Goal: Task Accomplishment & Management: Manage account settings

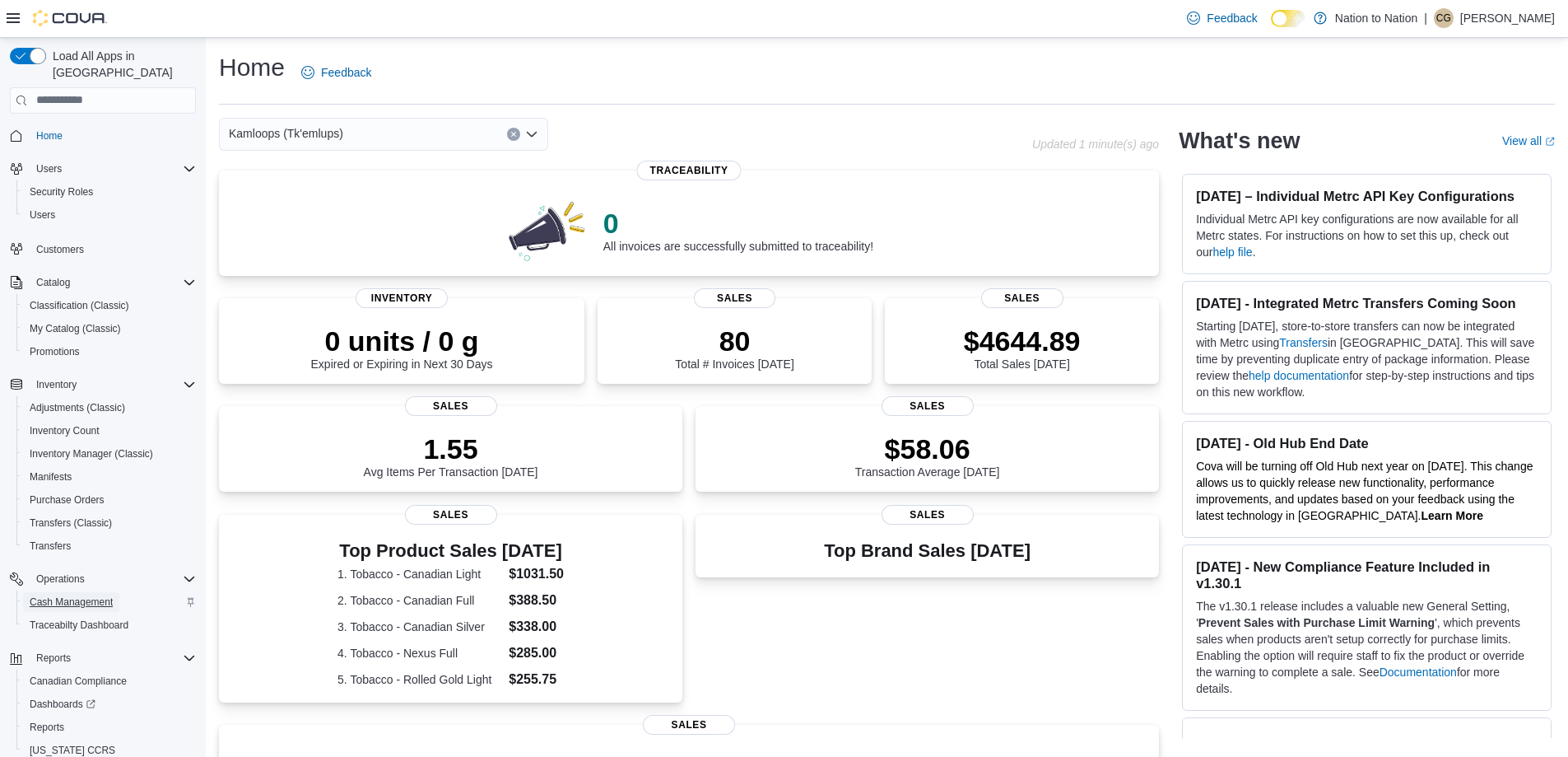
click at [82, 596] on span "Cash Management" at bounding box center [71, 602] width 83 height 13
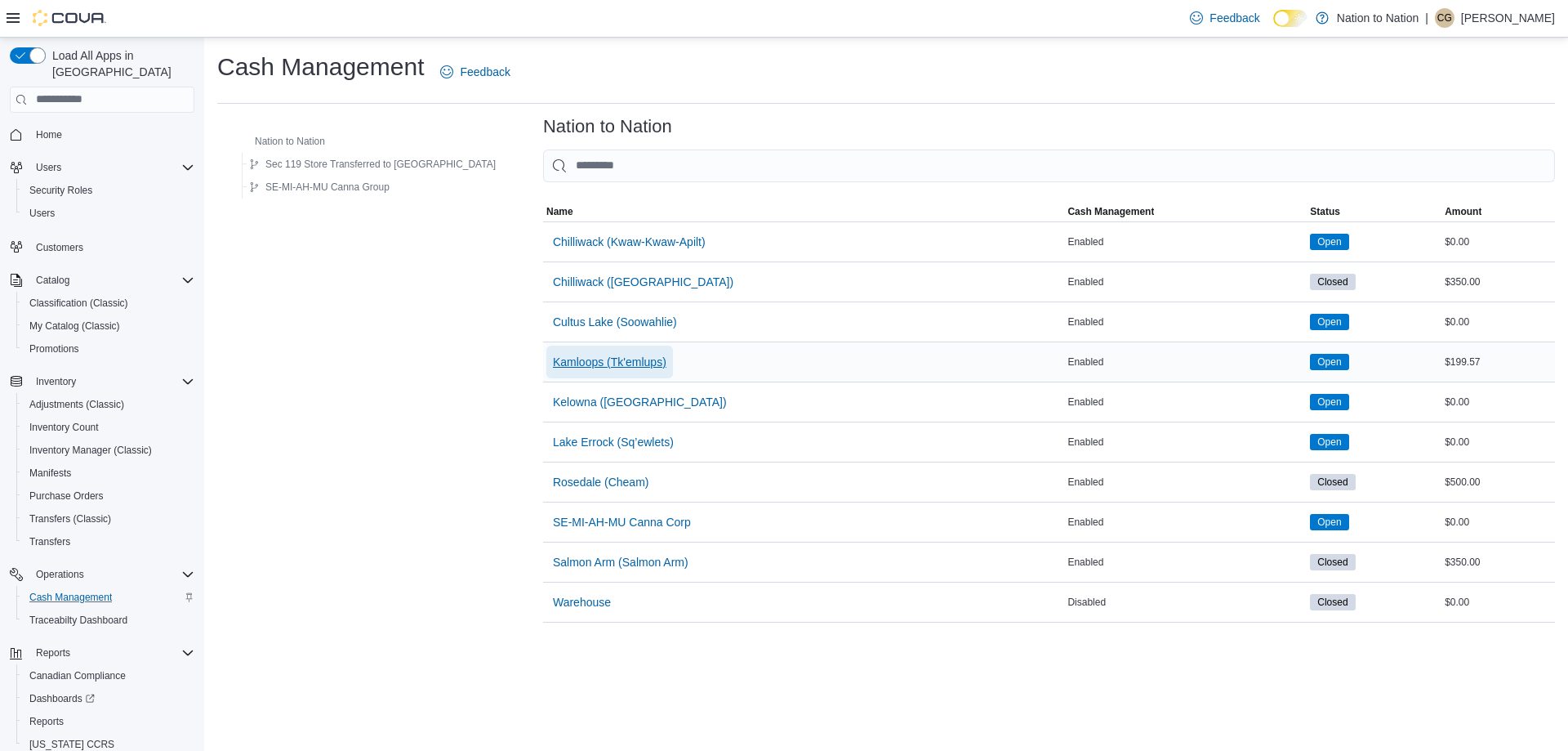
click at [553, 367] on span "Kamloops (Tk'emlups)" at bounding box center [609, 361] width 113 height 17
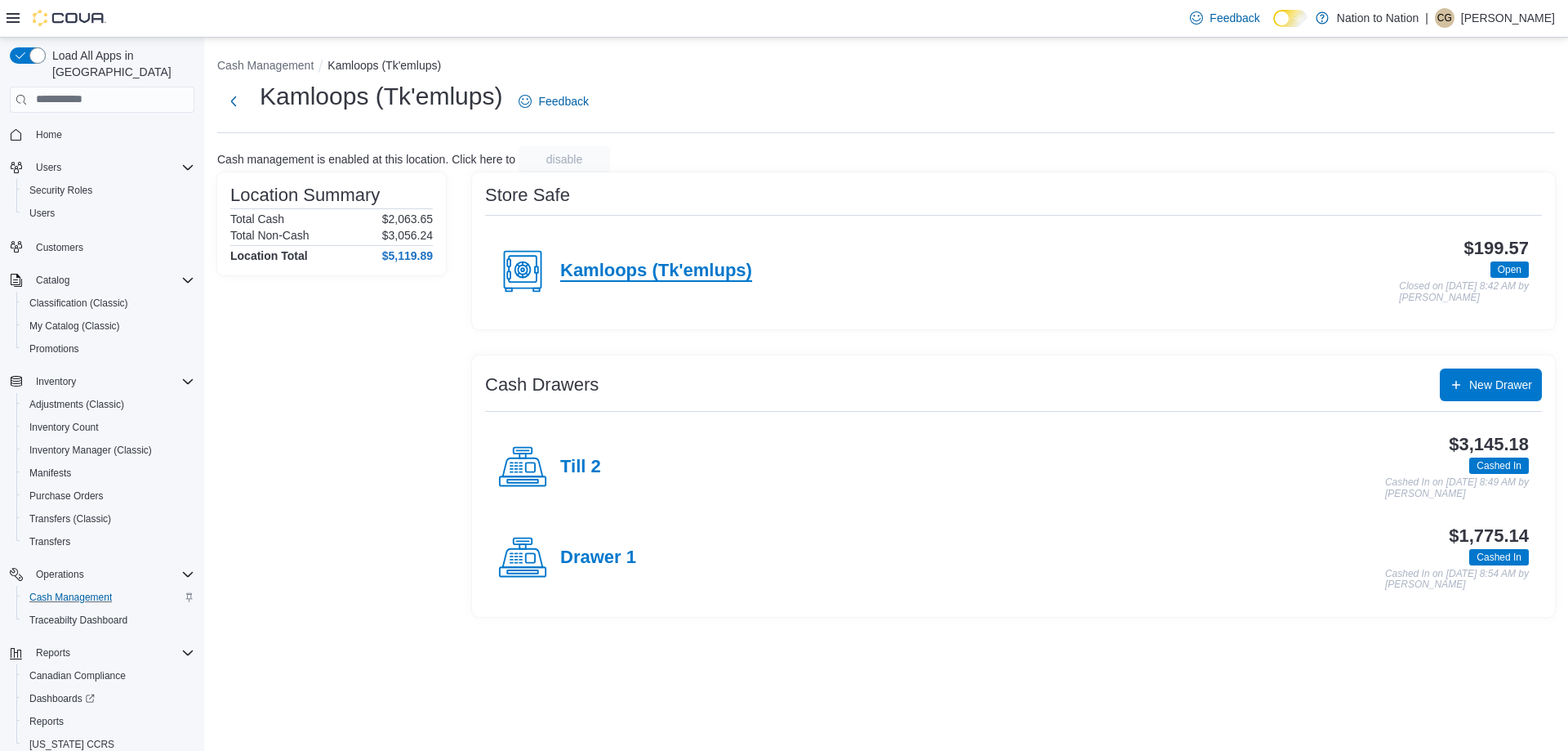
click at [679, 265] on h4 "Kamloops (Tk'emlups)" at bounding box center [656, 271] width 192 height 21
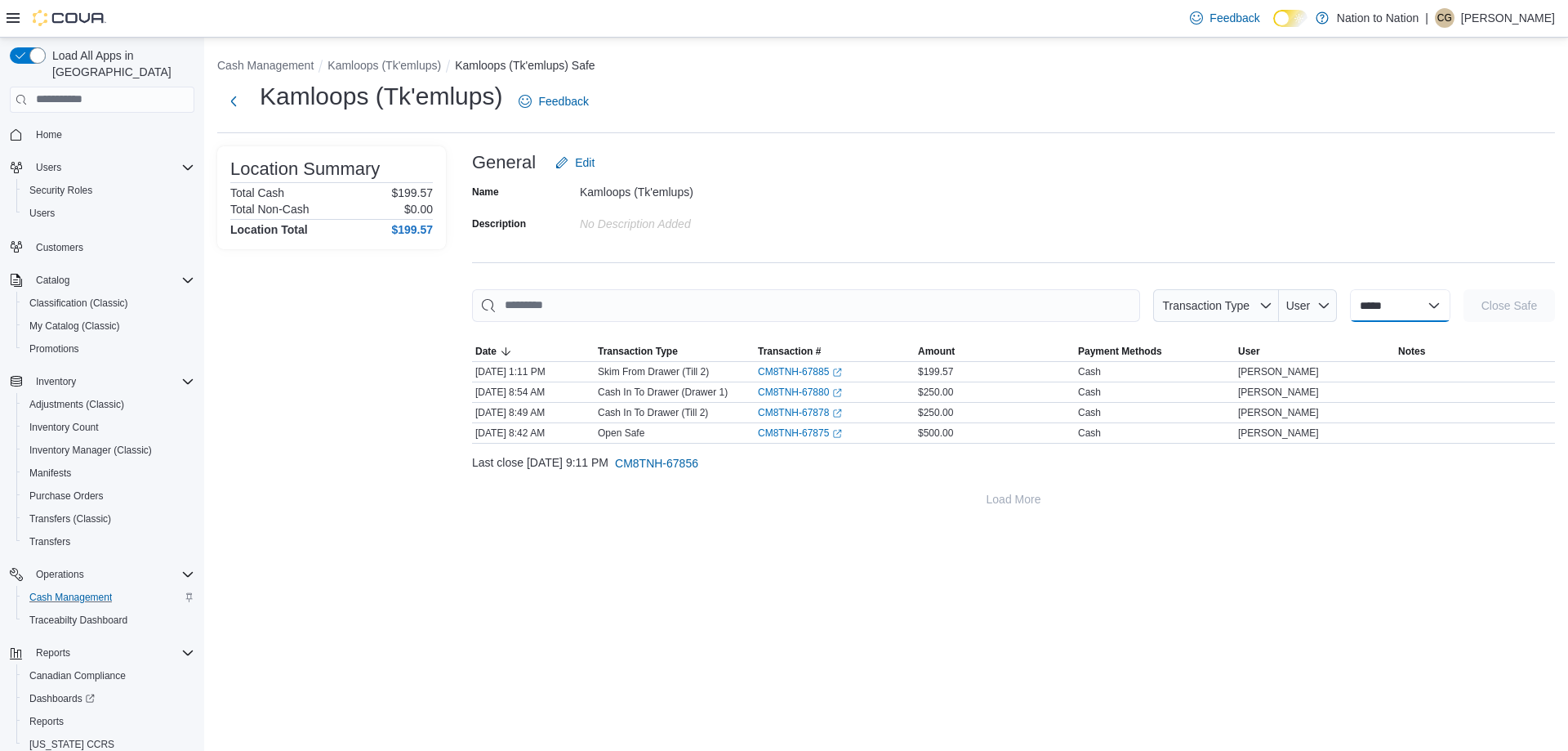
click at [1435, 295] on select "**********" at bounding box center [1400, 305] width 100 height 33
select select "**********"
click at [1350, 289] on select "**********" at bounding box center [1400, 305] width 100 height 33
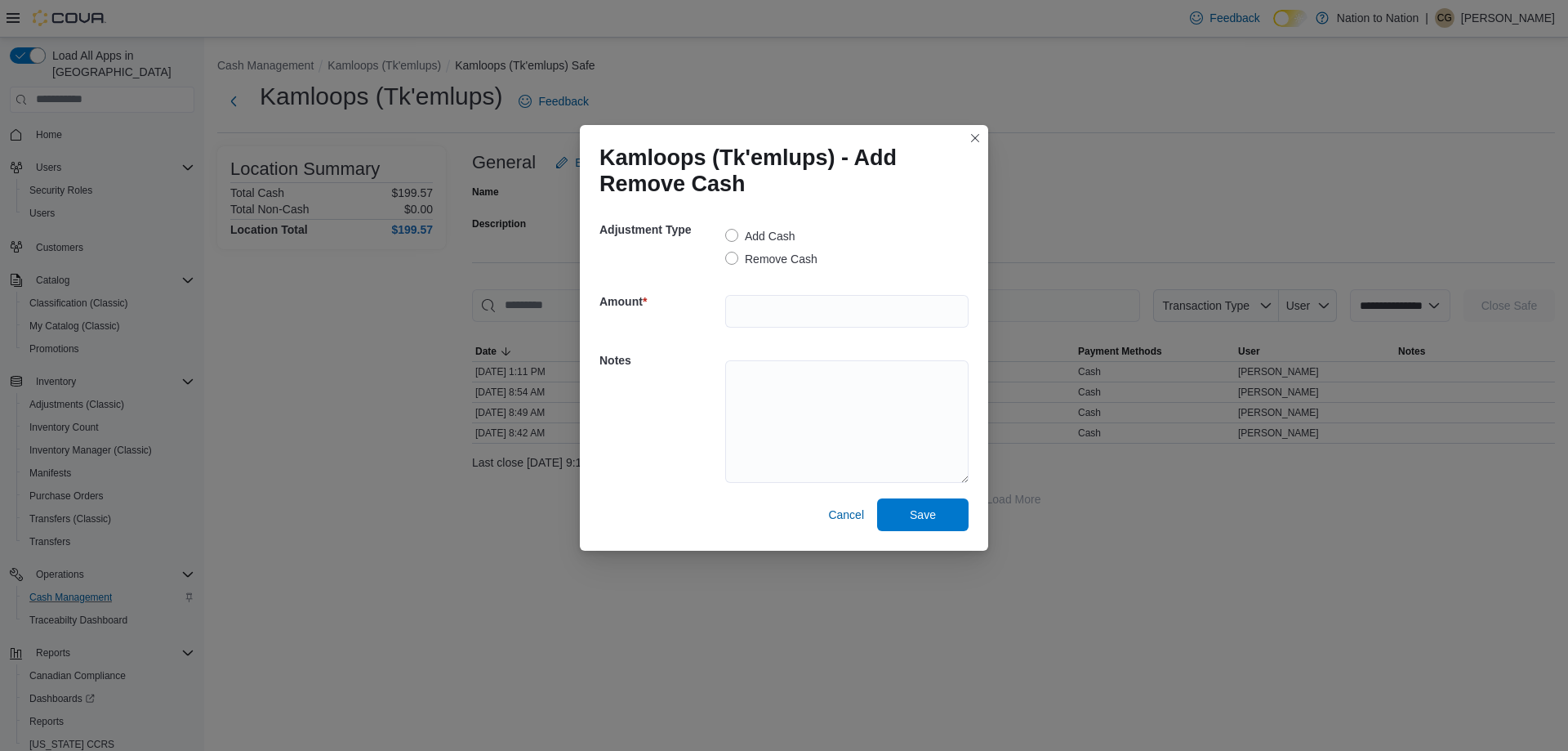
click at [736, 259] on label "Remove Cash" at bounding box center [771, 259] width 92 height 19
click at [814, 307] on input "number" at bounding box center [846, 310] width 243 height 33
type input "******"
click at [971, 134] on button "Closes this modal window" at bounding box center [975, 137] width 19 height 19
select select
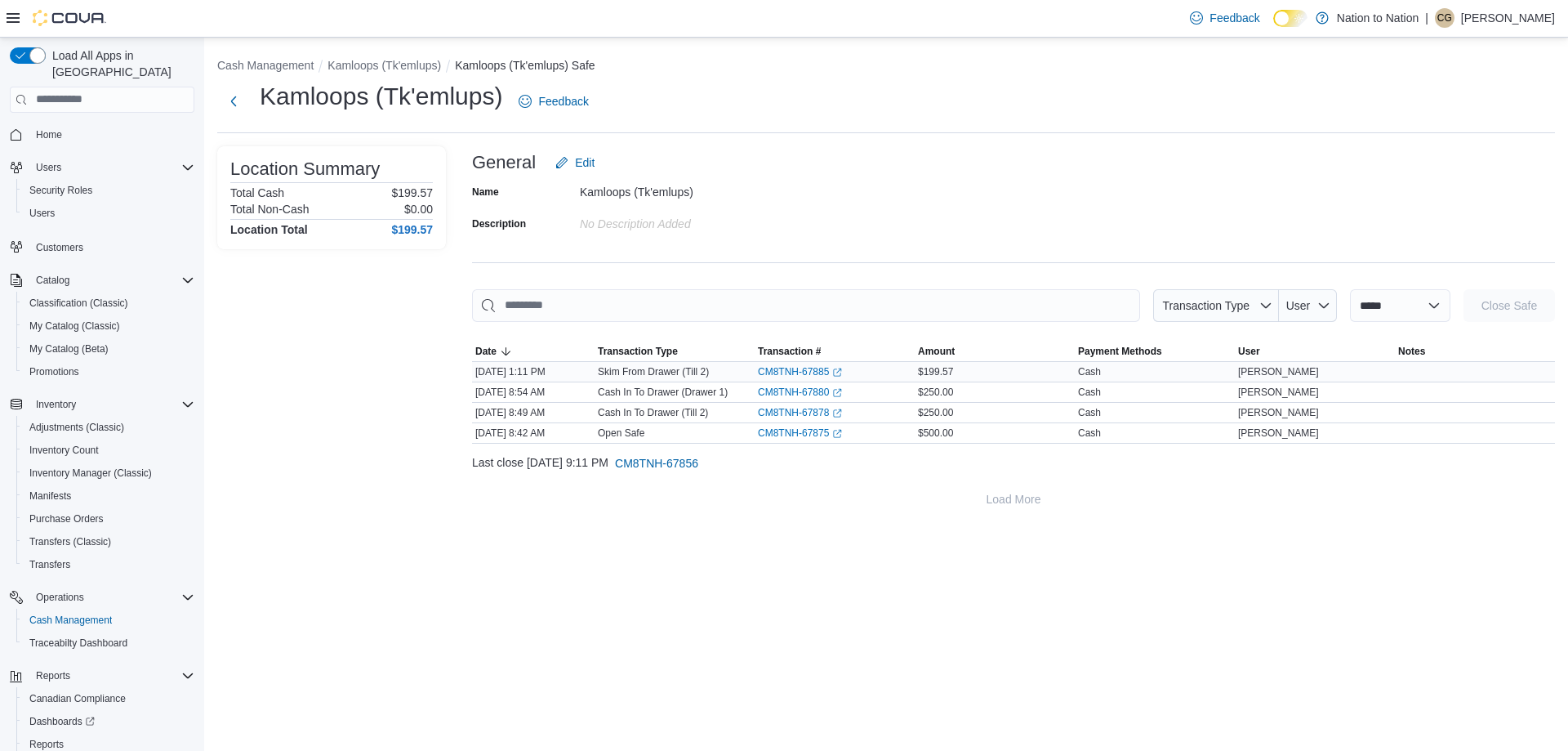
click at [795, 379] on div "CM8TNH-67885 (opens in a new tab or window)" at bounding box center [835, 372] width 160 height 19
click at [1436, 303] on select "**********" at bounding box center [1400, 305] width 100 height 33
select select "**********"
click at [1350, 289] on select "**********" at bounding box center [1400, 305] width 100 height 33
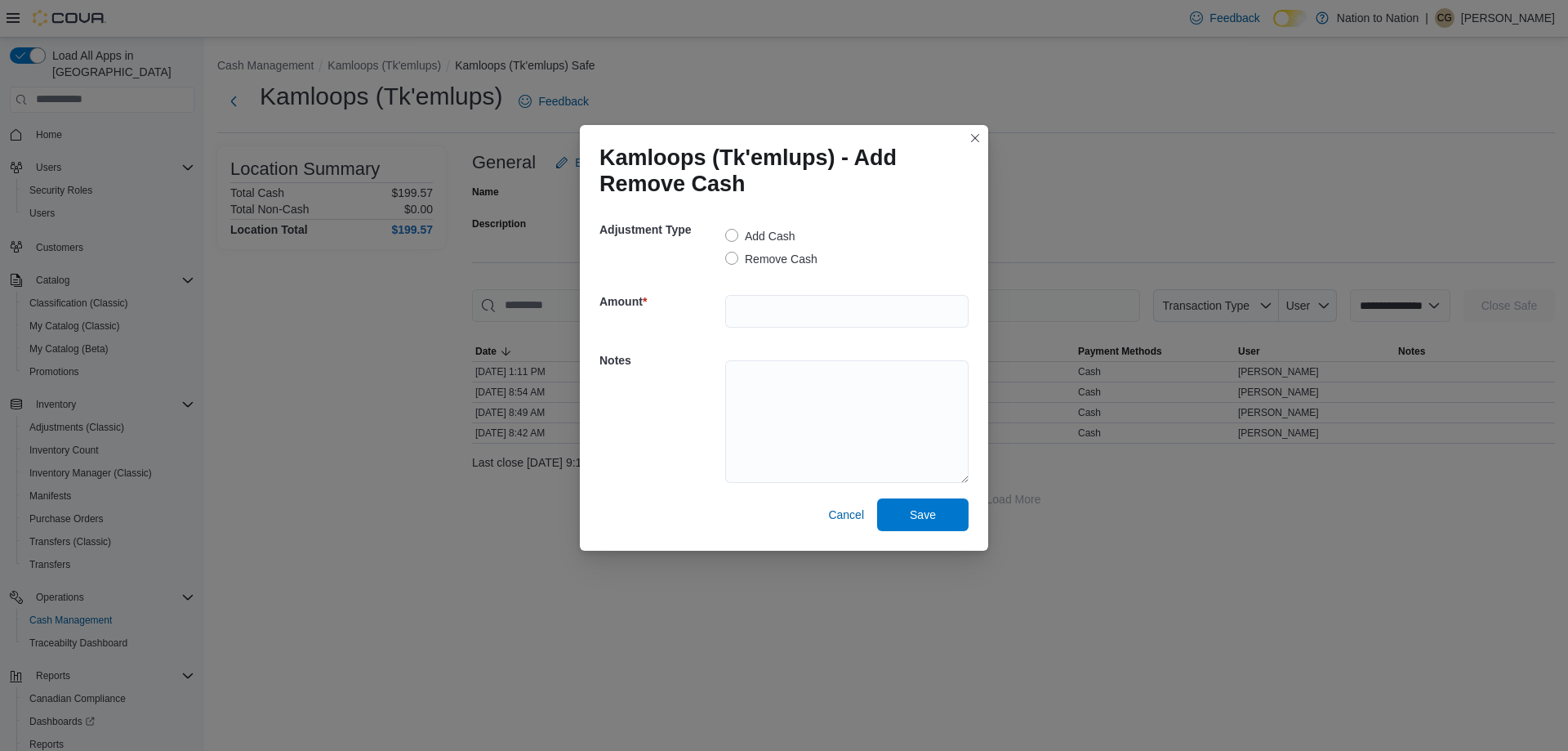
click at [731, 260] on label "Remove Cash" at bounding box center [771, 259] width 92 height 19
click at [834, 309] on input "number" at bounding box center [846, 310] width 243 height 33
type input "******"
click at [916, 514] on span "Save" at bounding box center [923, 514] width 26 height 17
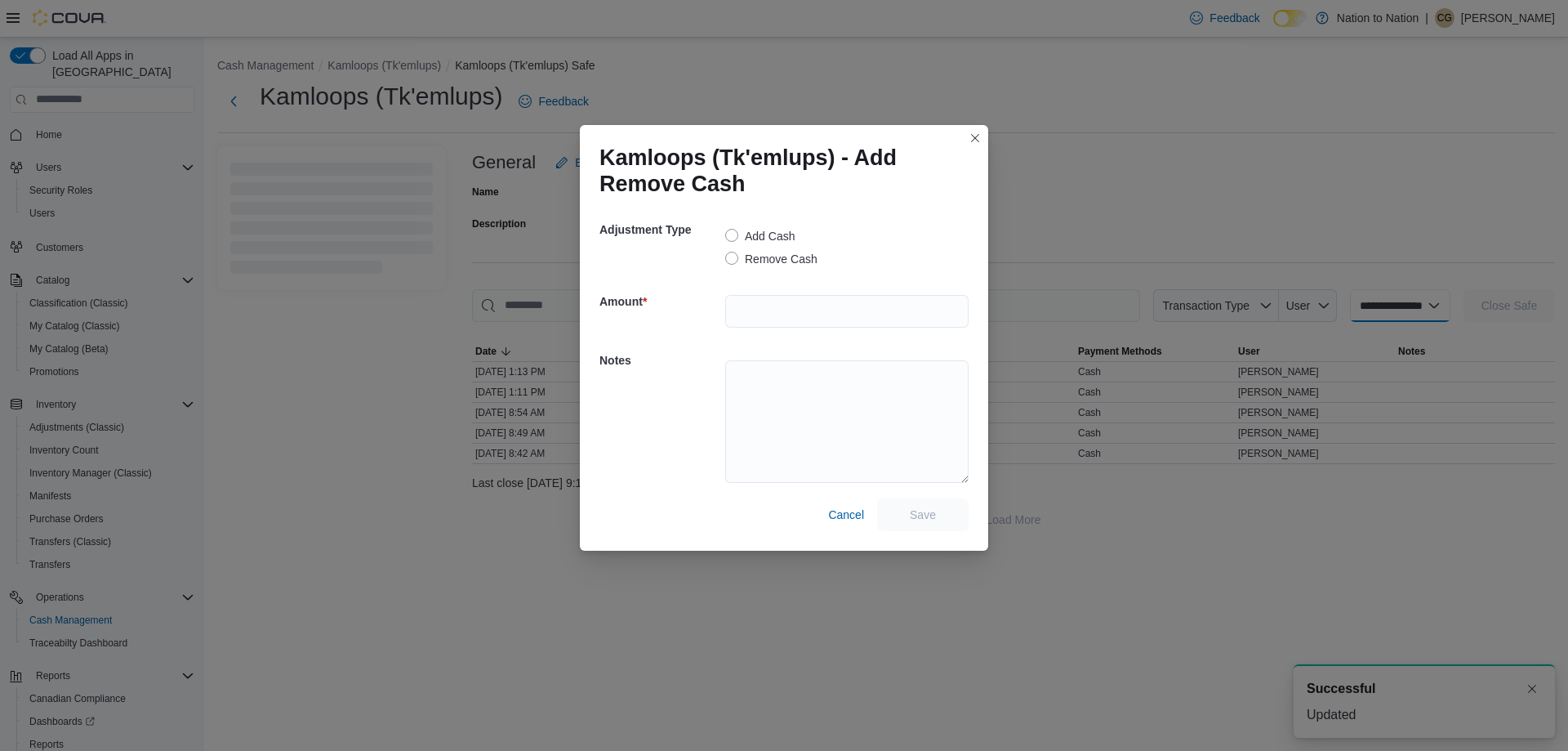
select select
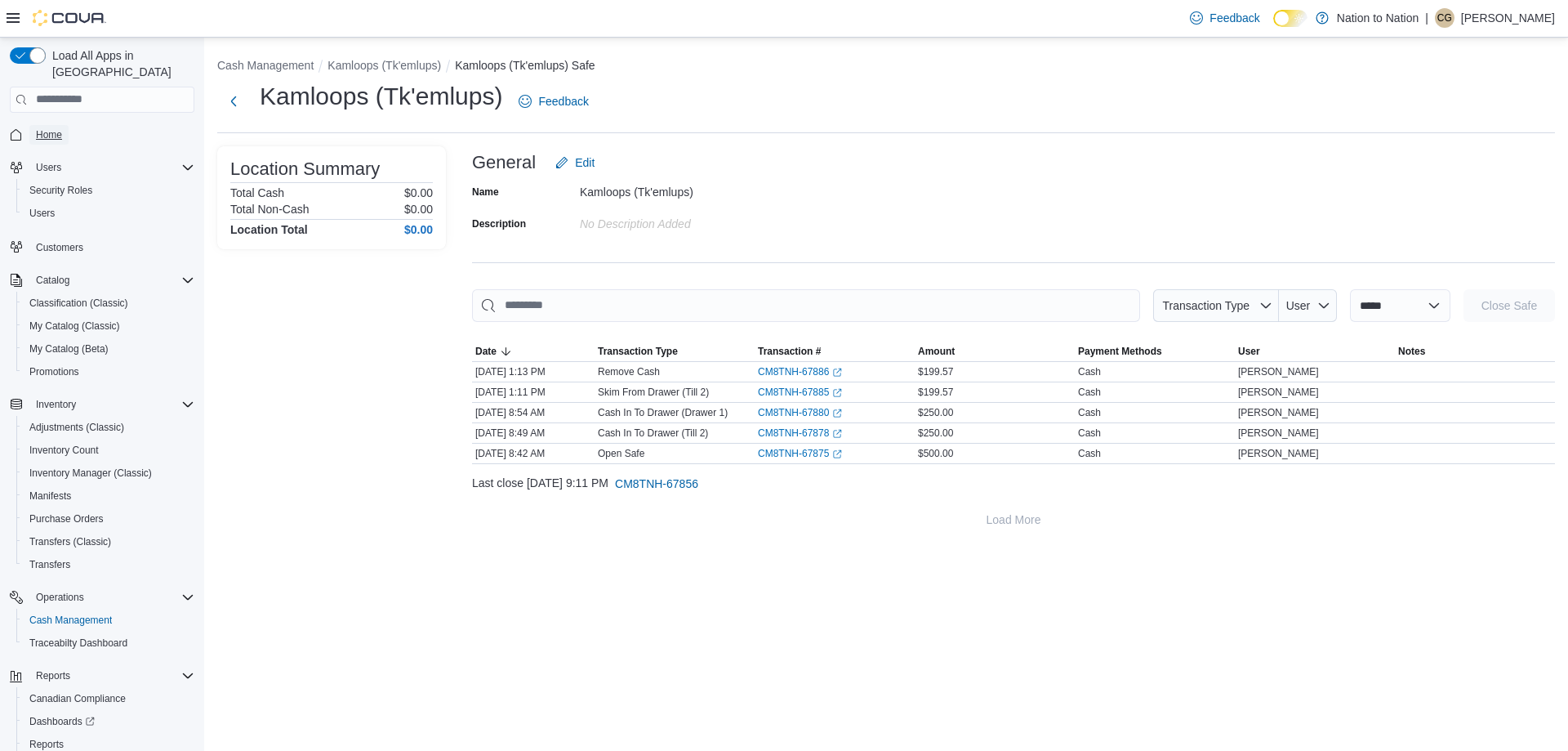
click at [42, 125] on span "Home" at bounding box center [49, 135] width 26 height 19
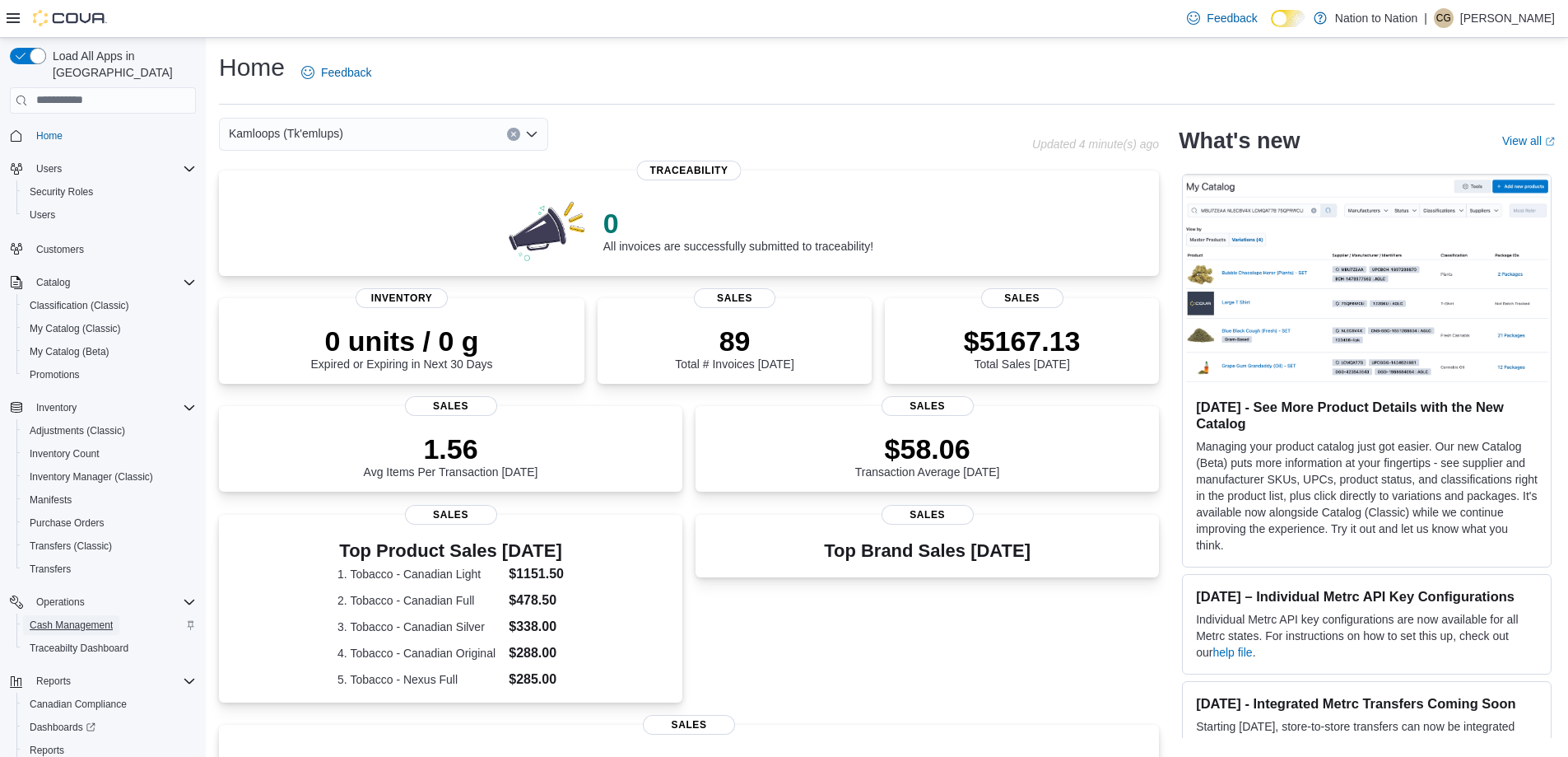
click at [87, 619] on span "Cash Management" at bounding box center [71, 625] width 83 height 13
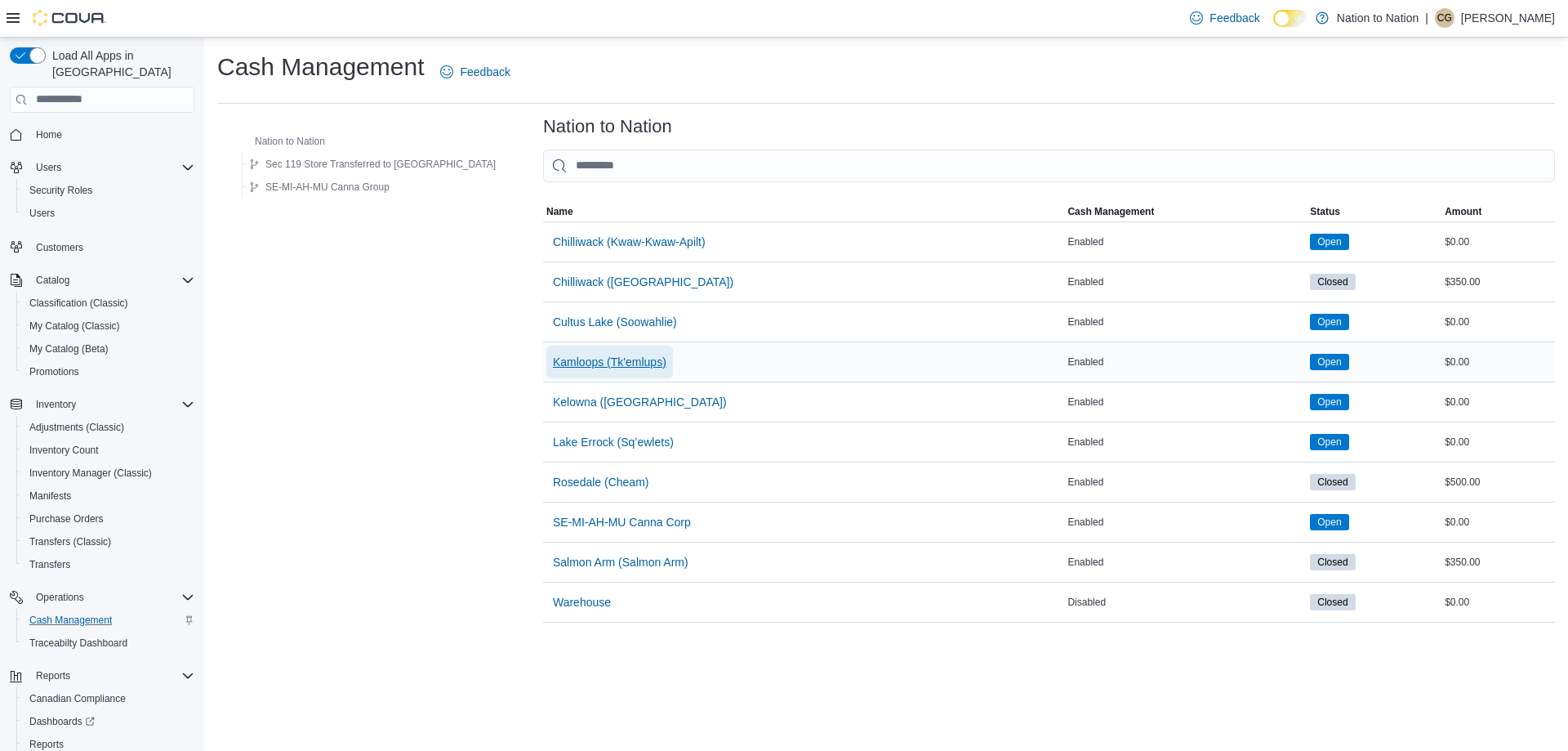
click at [553, 361] on span "Kamloops (Tk'emlups)" at bounding box center [609, 361] width 113 height 17
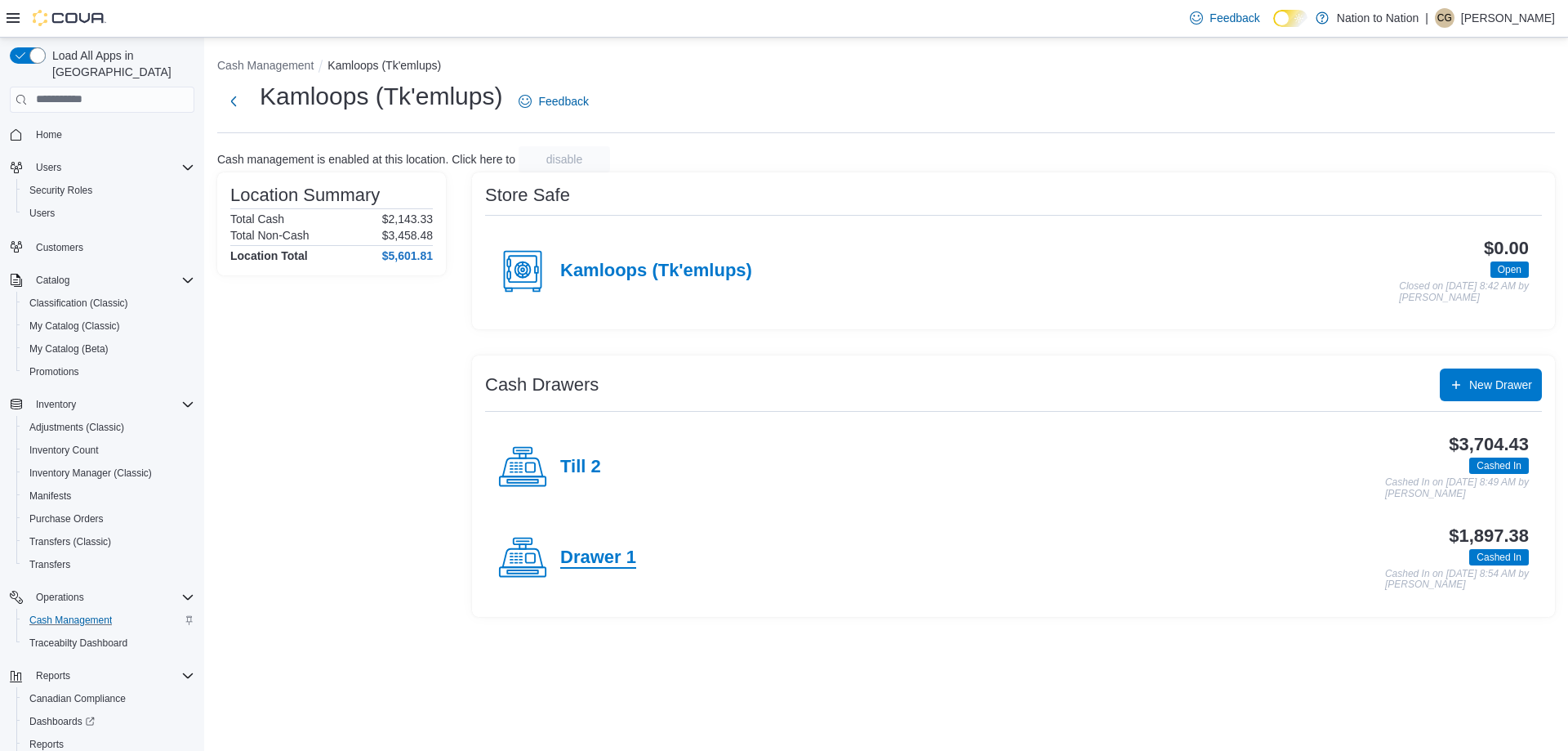
click at [592, 551] on h4 "Drawer 1" at bounding box center [598, 558] width 76 height 21
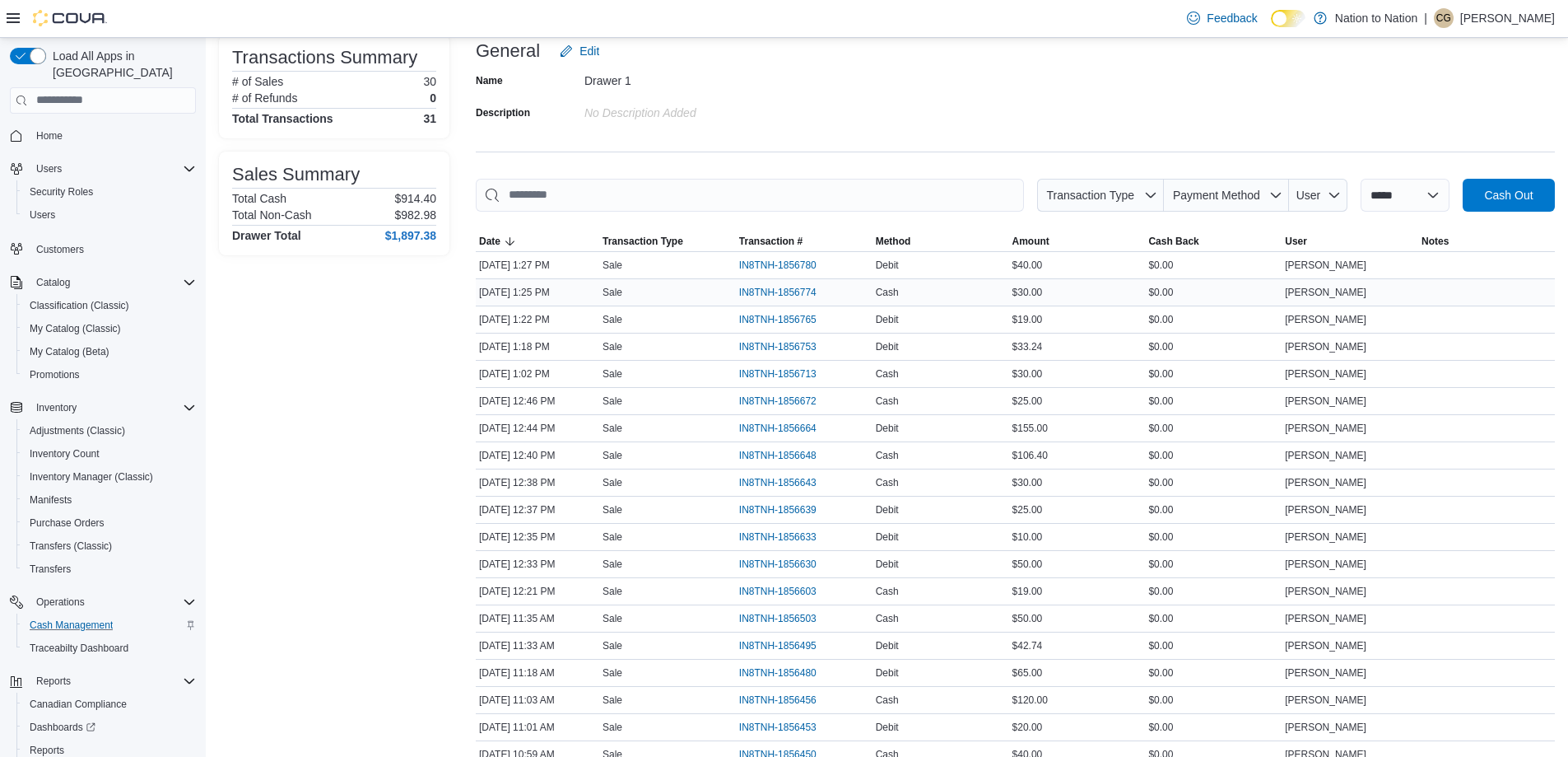
scroll to position [165, 0]
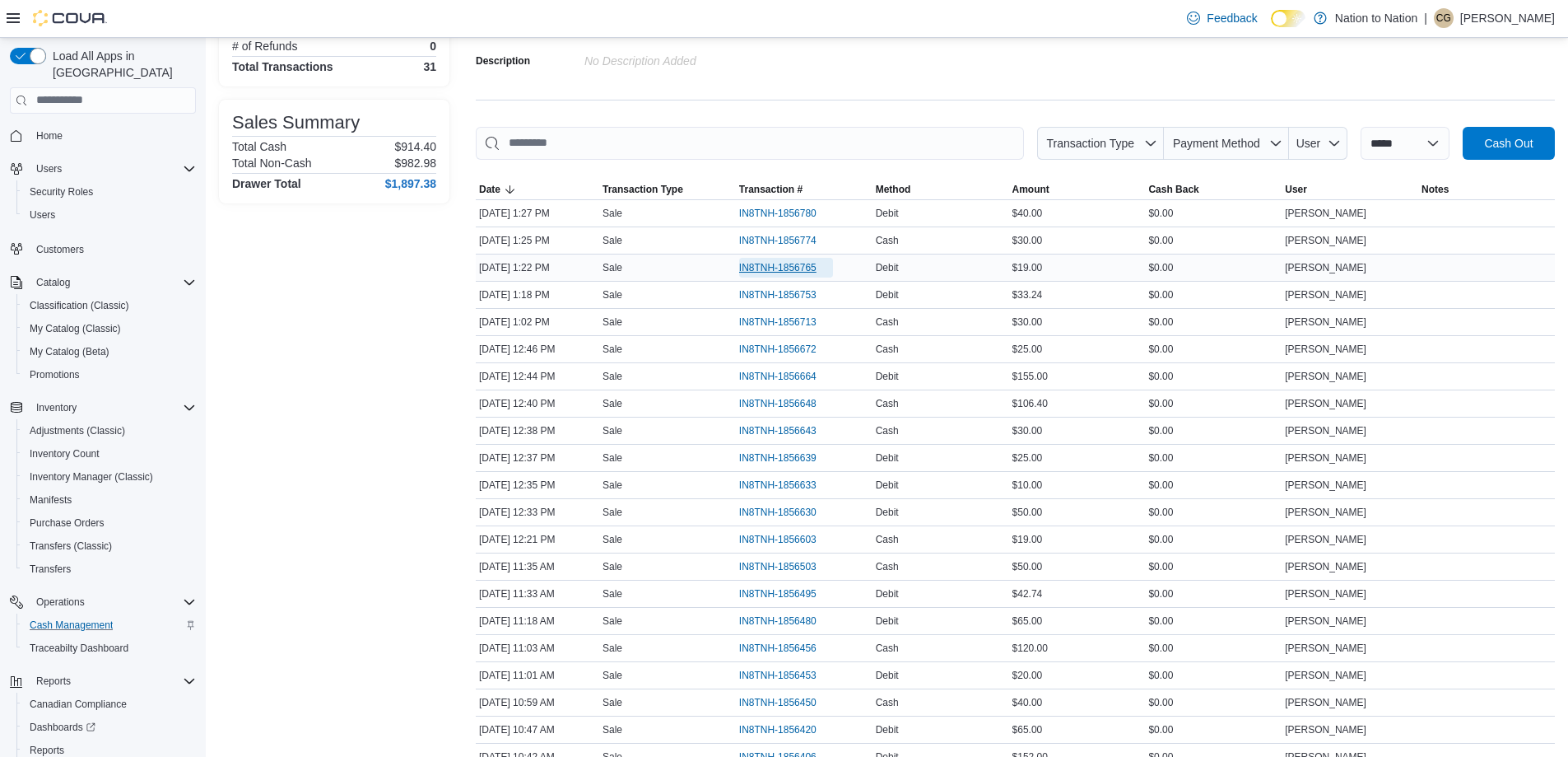
click at [808, 269] on span "IN8TNH-1856765" at bounding box center [777, 268] width 77 height 13
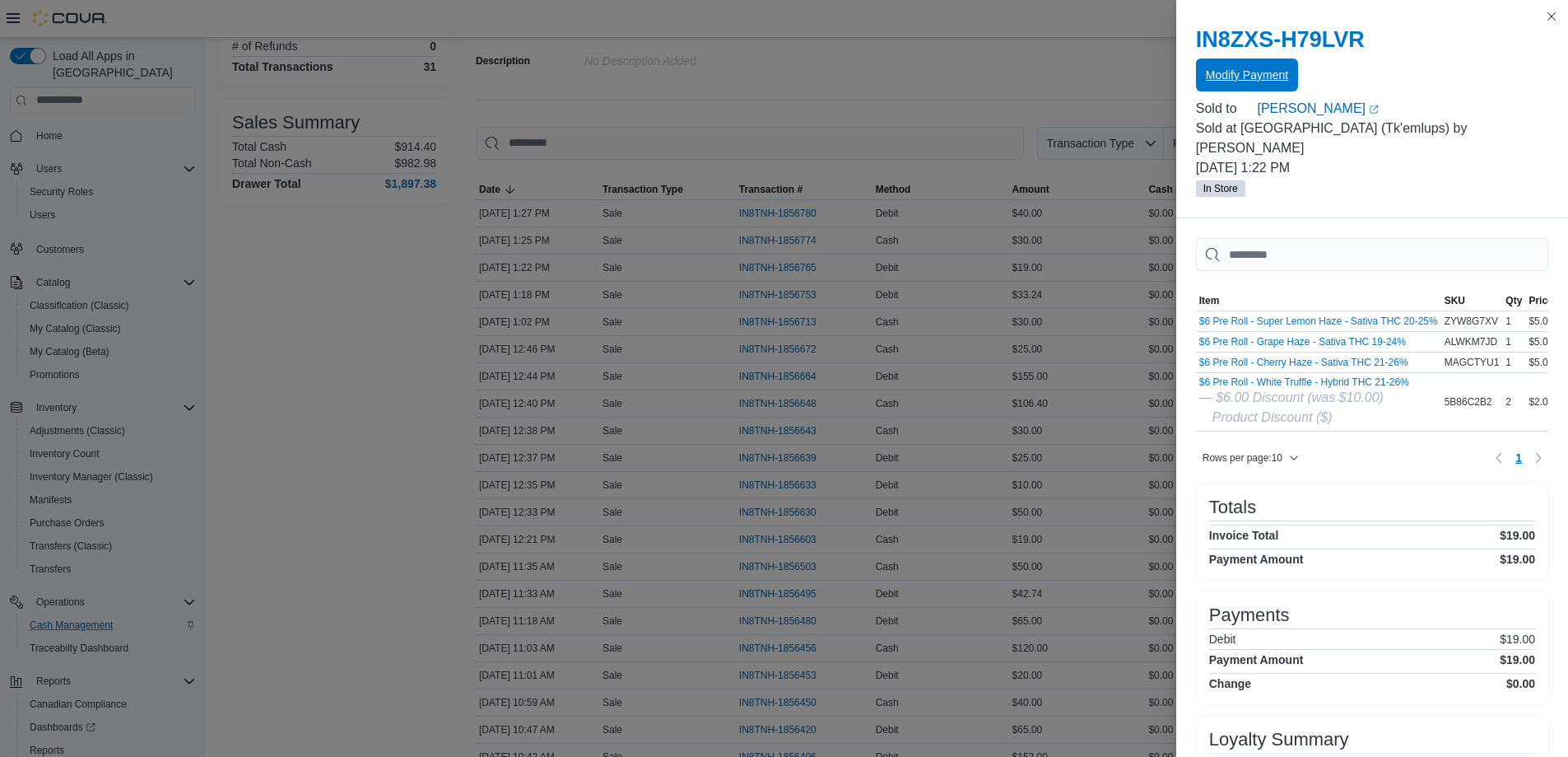
click at [1254, 63] on span "Modify Payment" at bounding box center [1246, 74] width 82 height 33
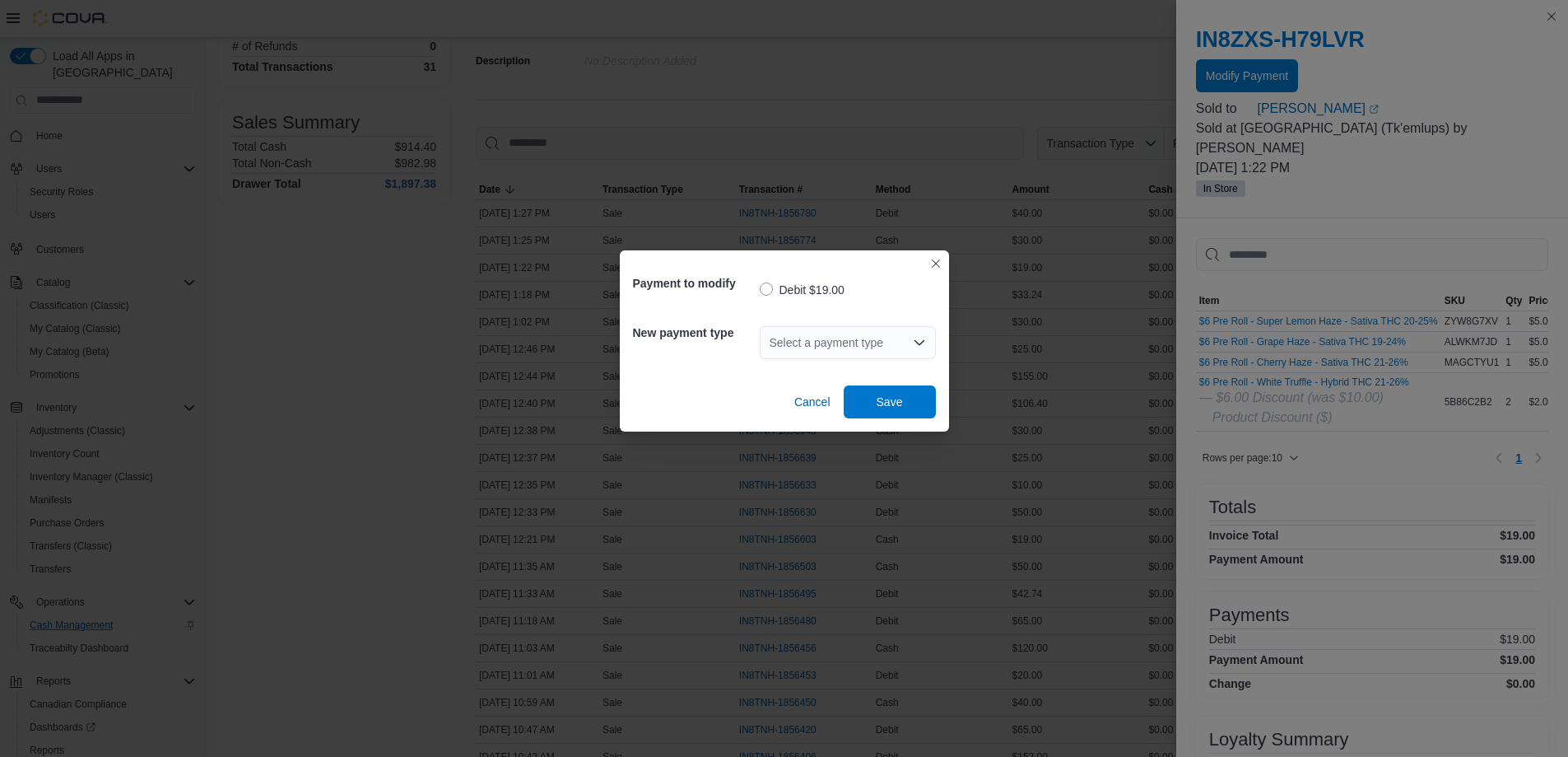
click at [913, 343] on icon "Open list of options" at bounding box center [920, 342] width 13 height 13
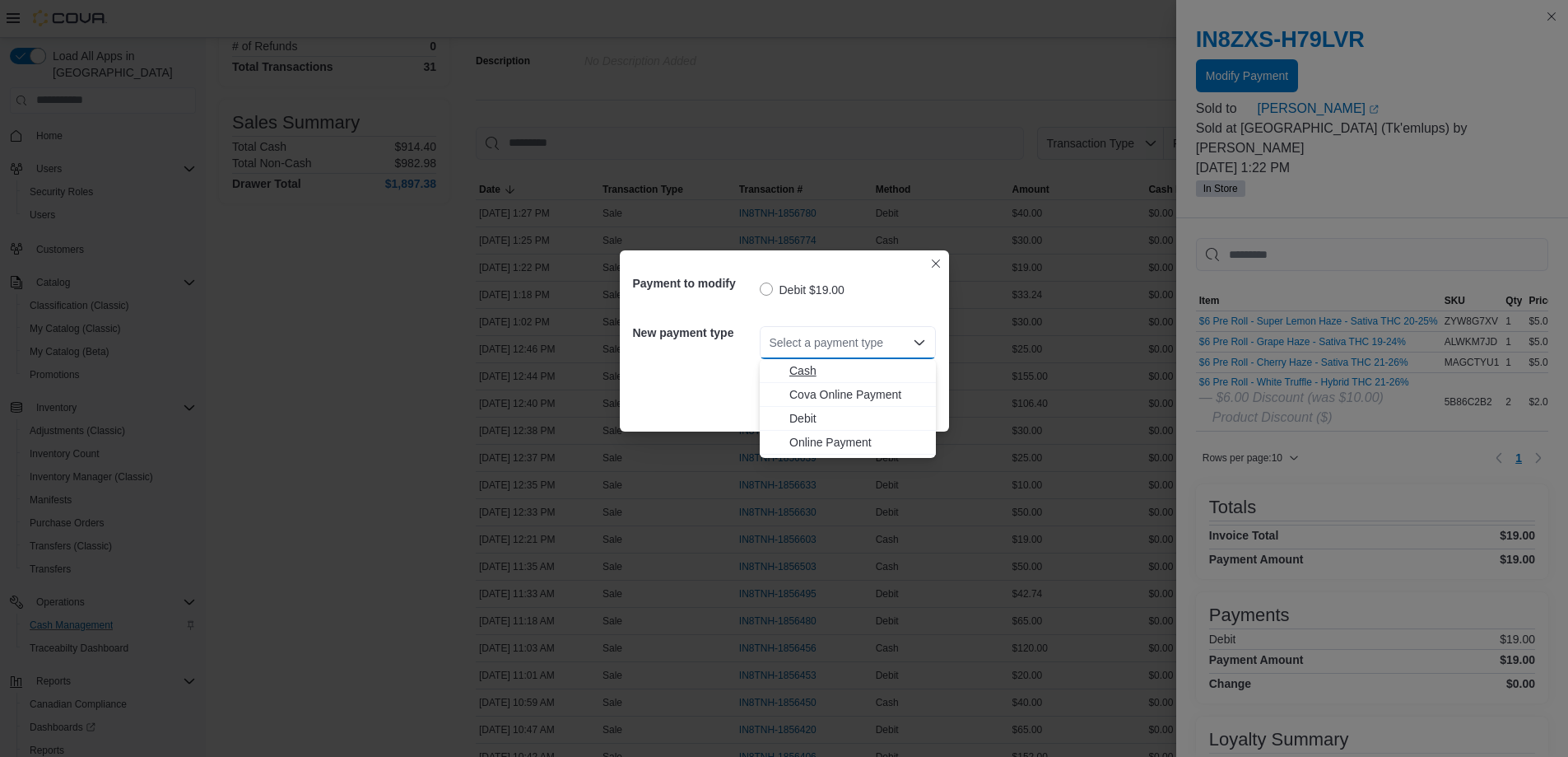
click at [785, 366] on span "Cash" at bounding box center [848, 371] width 157 height 17
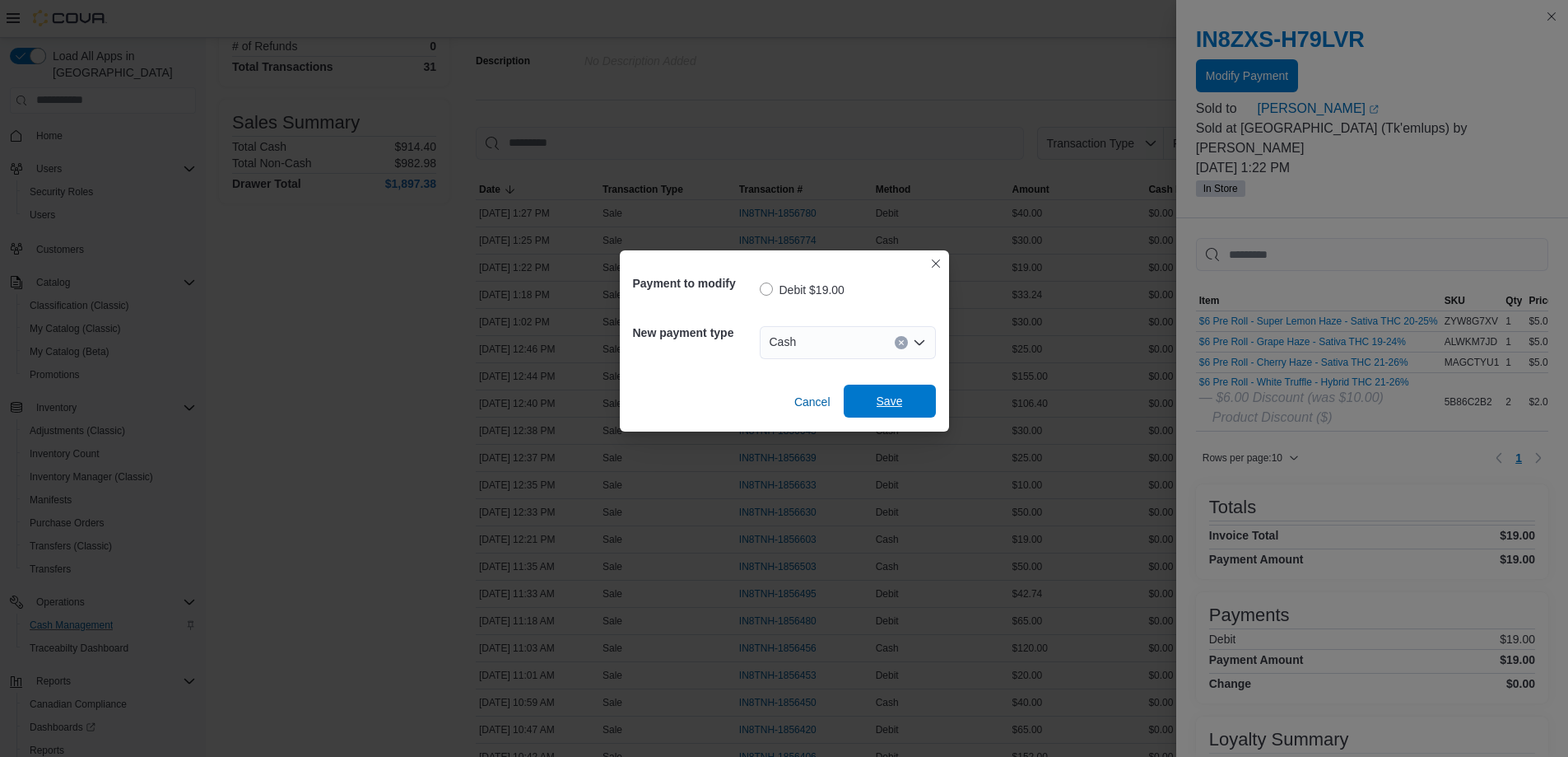
click at [912, 400] on span "Save" at bounding box center [890, 401] width 73 height 33
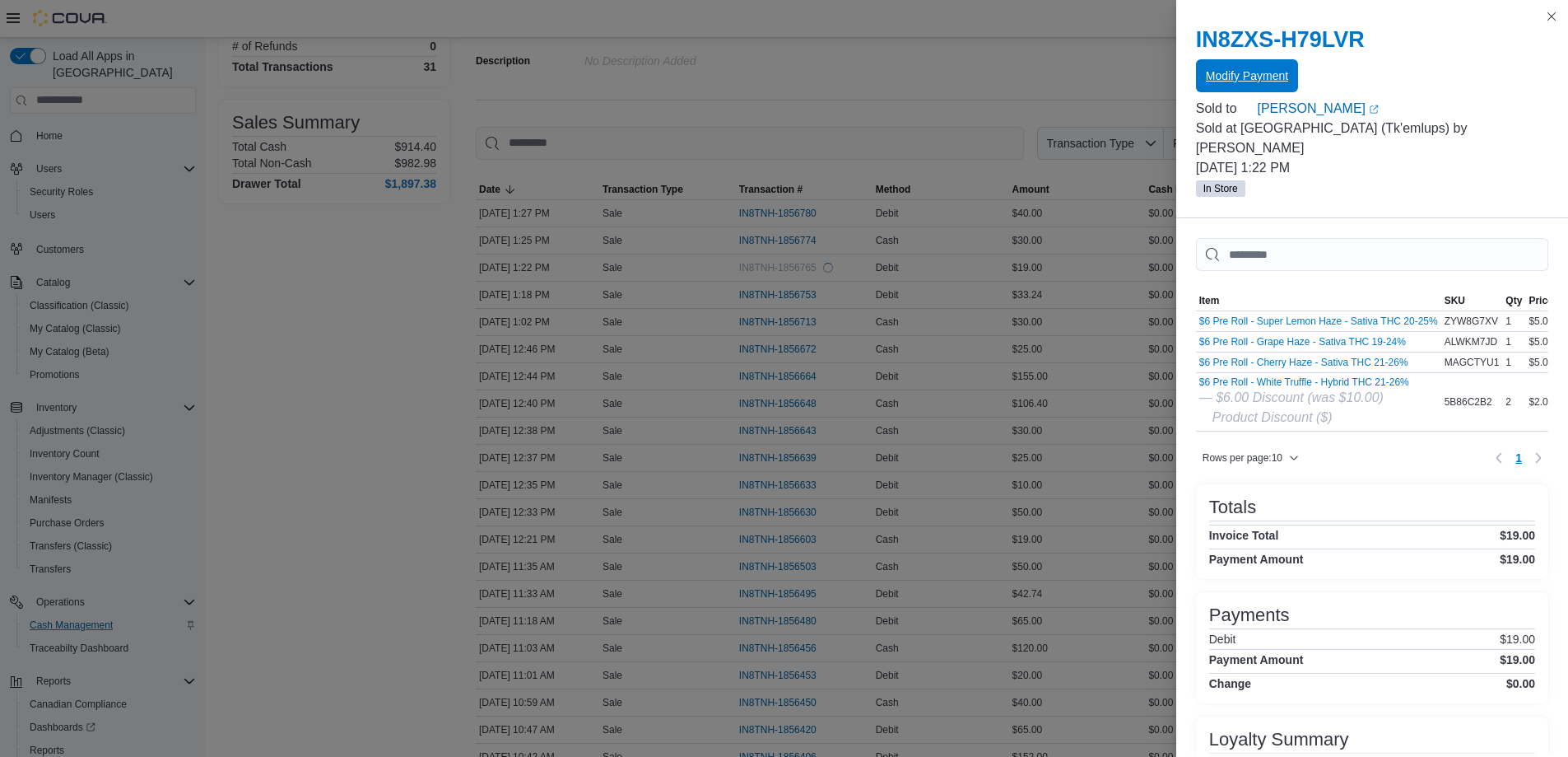
scroll to position [0, 0]
click at [1548, 18] on button "Close this dialog" at bounding box center [1551, 16] width 19 height 20
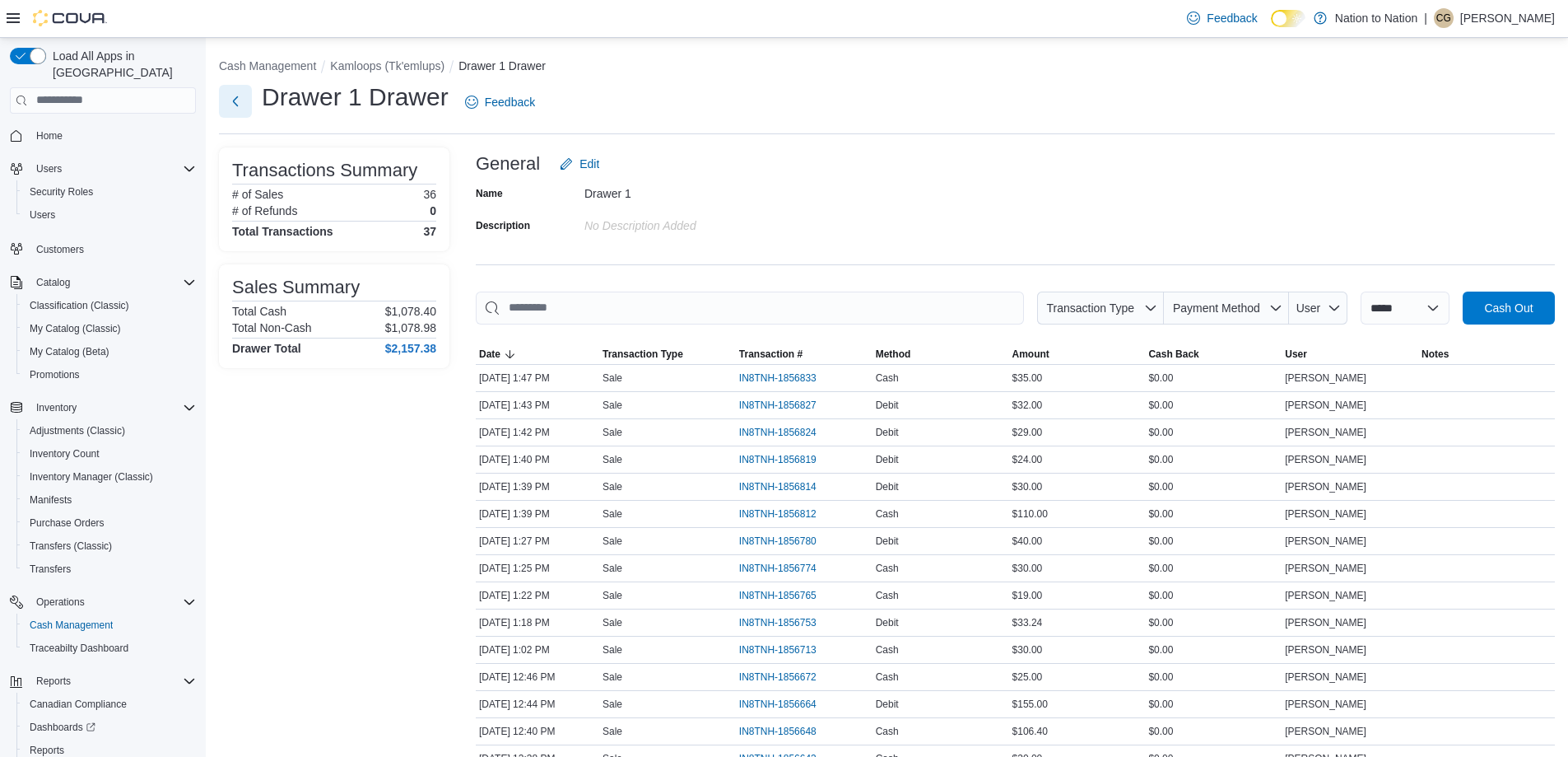
click at [237, 103] on button "Next" at bounding box center [235, 101] width 33 height 33
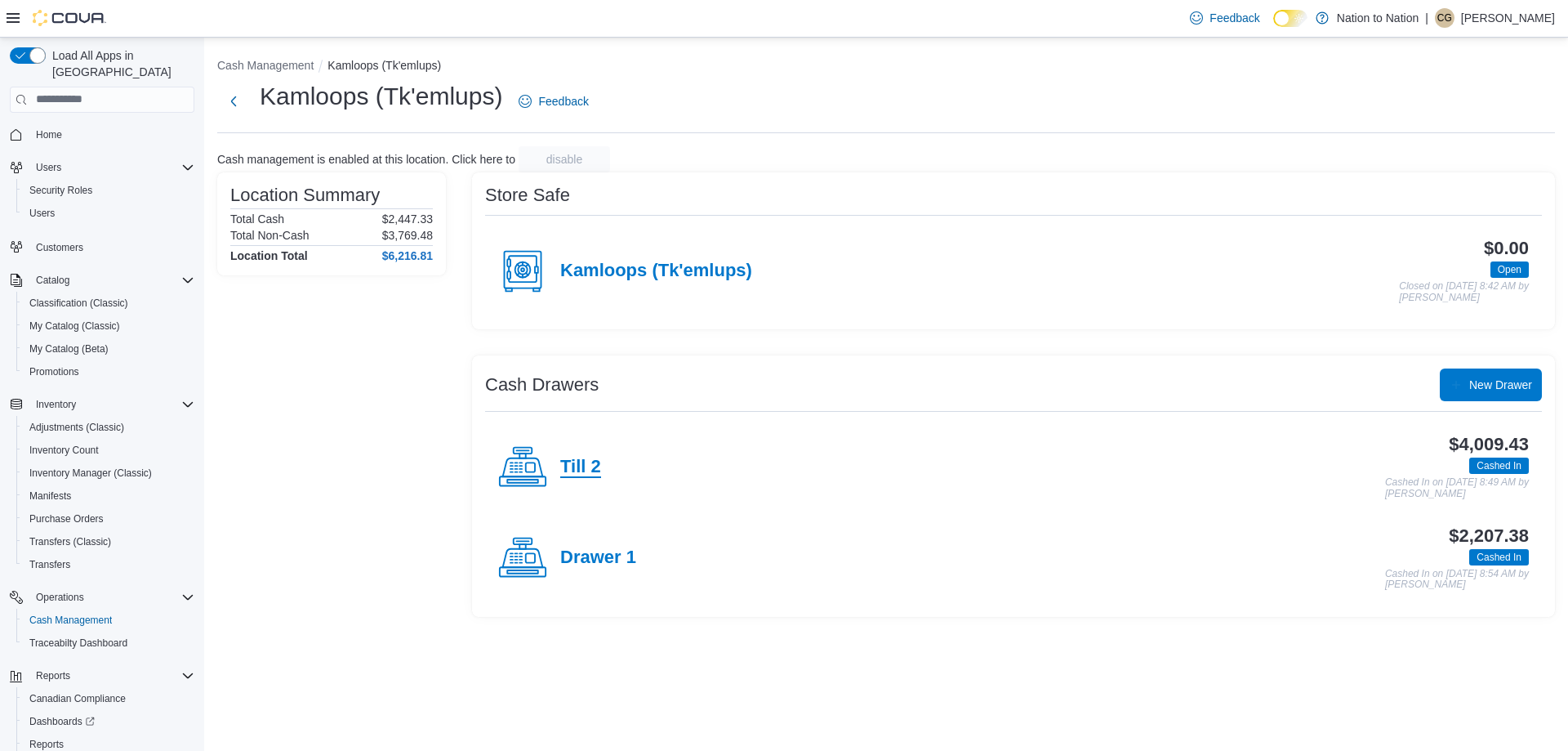
click at [585, 469] on h4 "Till 2" at bounding box center [580, 467] width 40 height 21
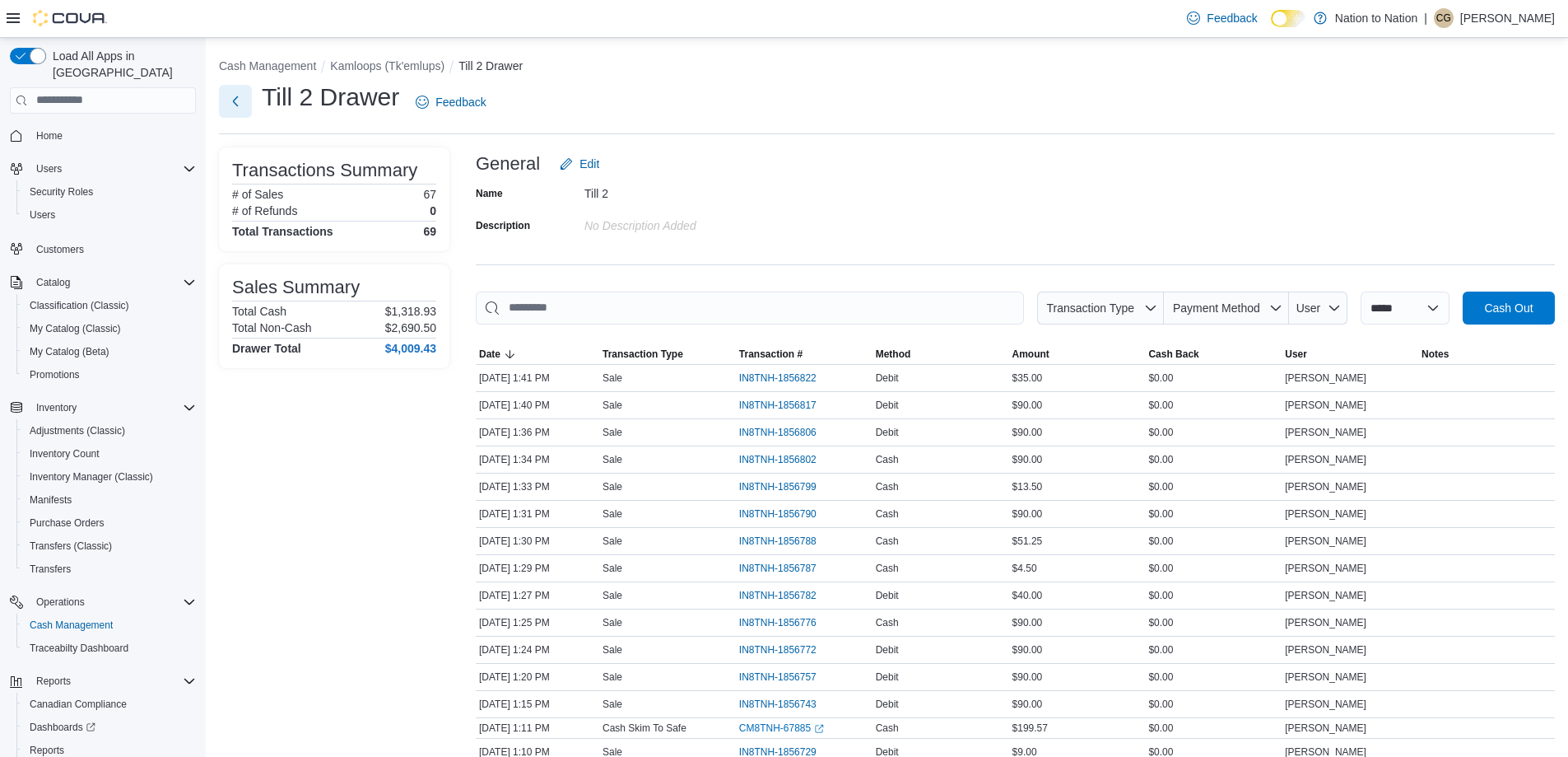
click at [231, 102] on button "Next" at bounding box center [235, 101] width 33 height 33
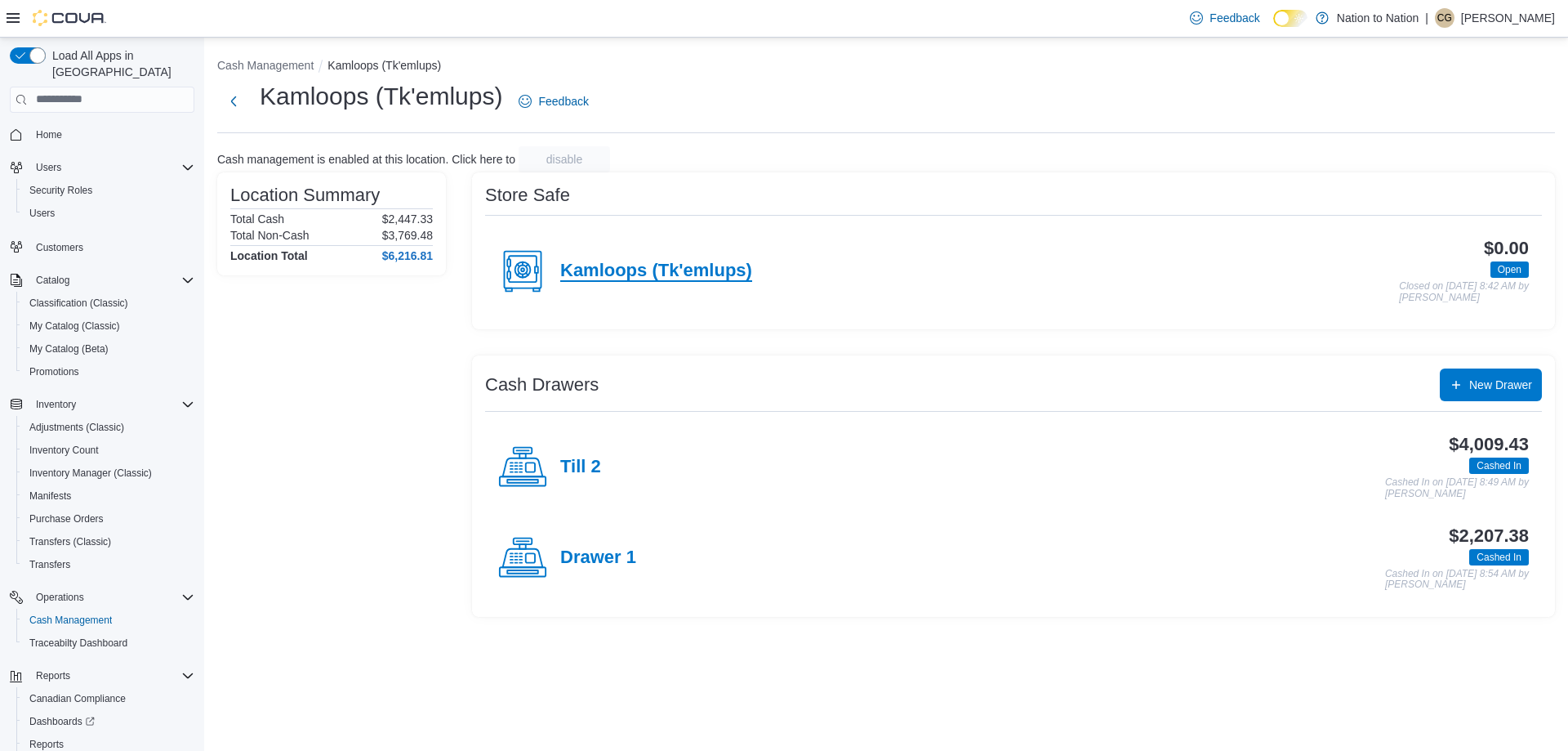
click at [698, 279] on h4 "Kamloops (Tk'emlups)" at bounding box center [656, 271] width 192 height 21
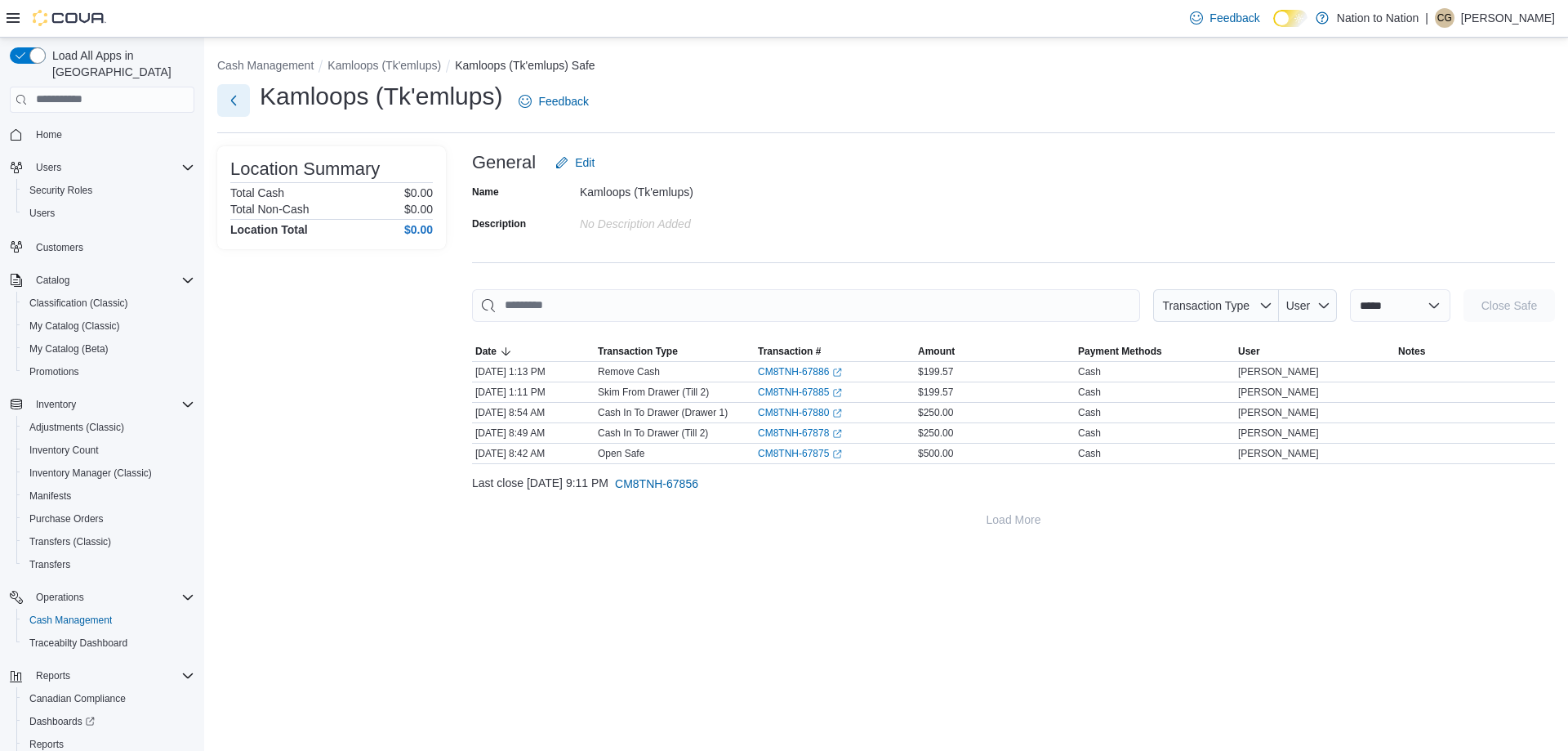
click at [237, 103] on button "Next" at bounding box center [233, 100] width 33 height 33
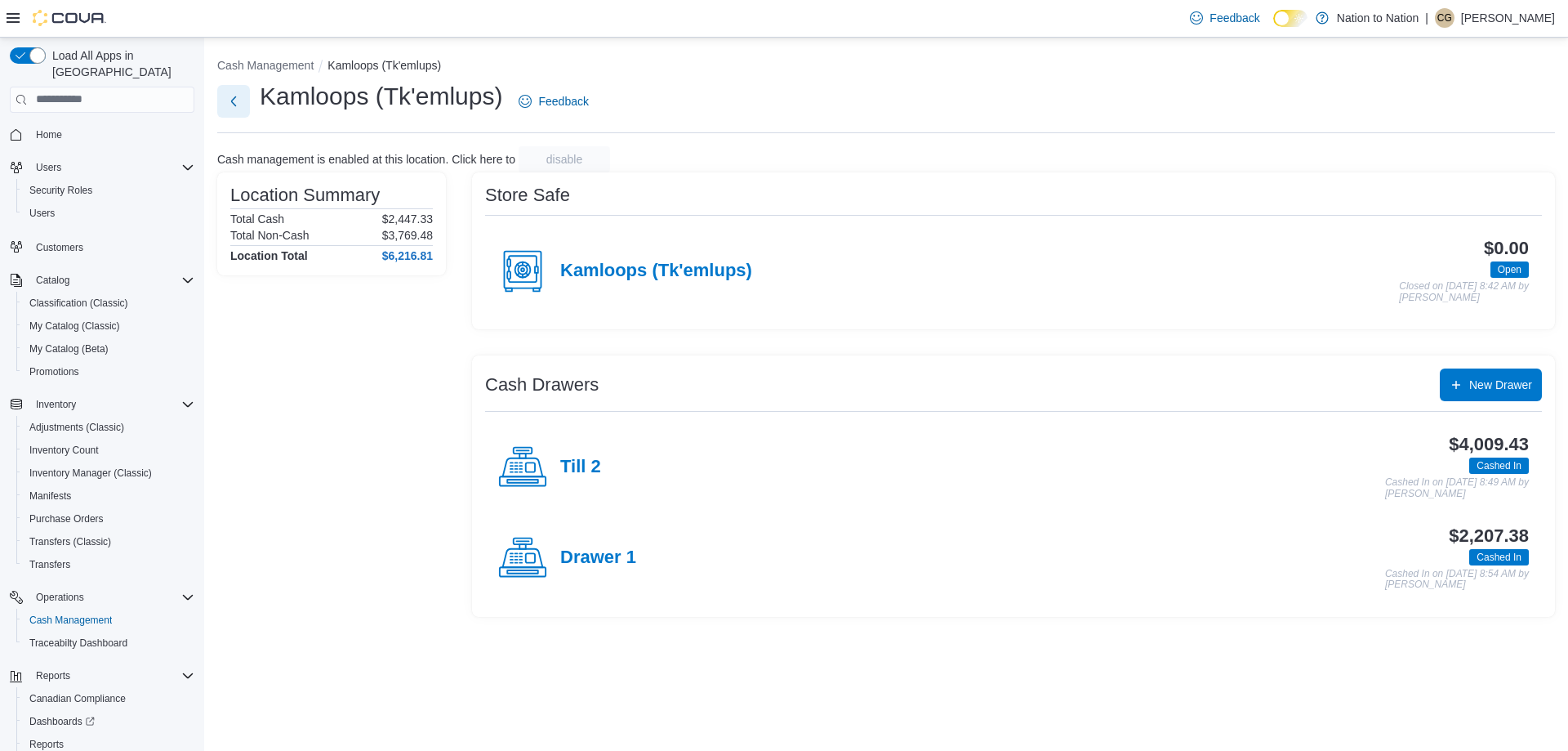
drag, startPoint x: 237, startPoint y: 103, endPoint x: 264, endPoint y: 91, distance: 29.5
drag, startPoint x: 264, startPoint y: 91, endPoint x: 652, endPoint y: 125, distance: 389.5
click at [652, 125] on div "Kamloops (Tk'emlups) Feedback" at bounding box center [886, 106] width 1338 height 53
click at [221, 101] on button "Next" at bounding box center [233, 100] width 33 height 33
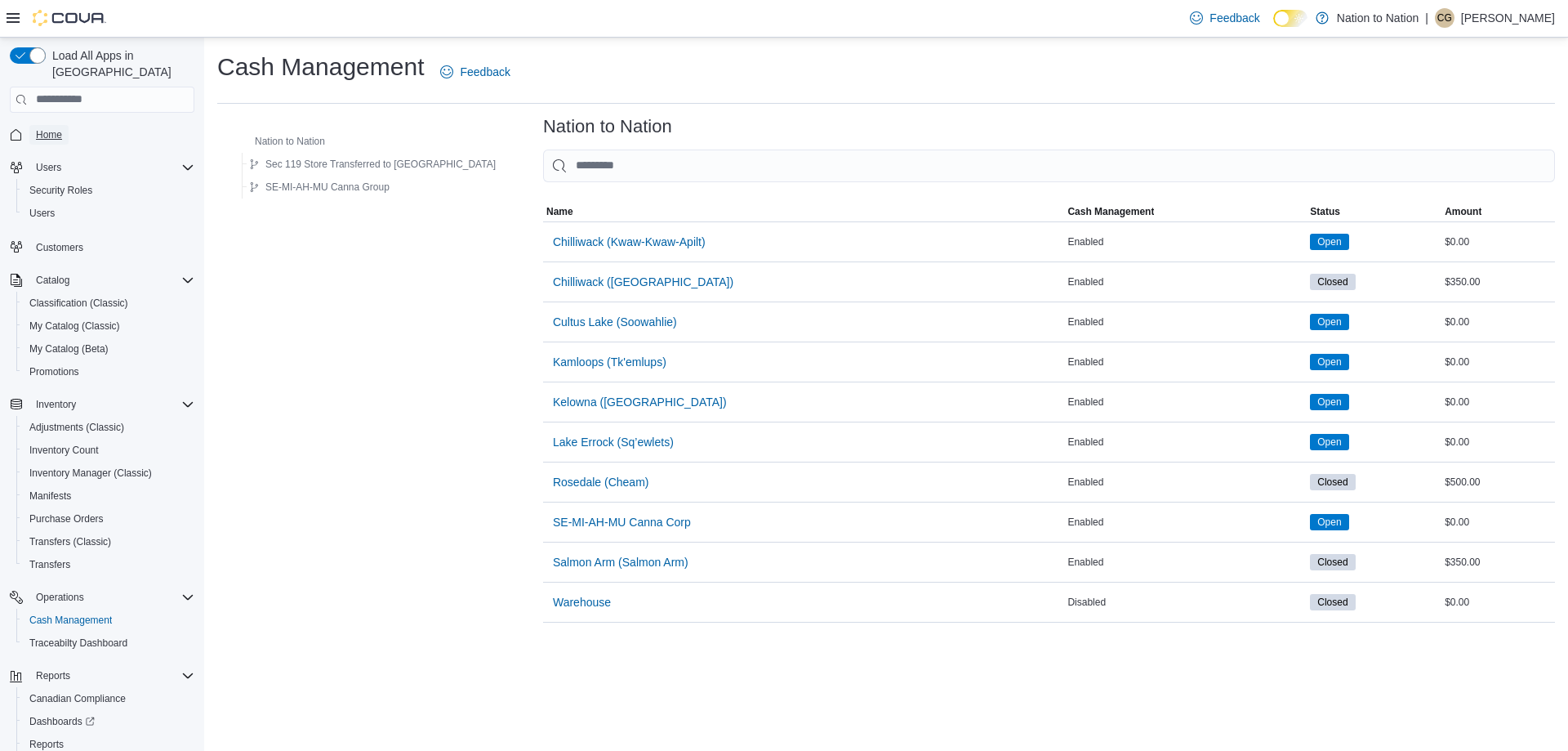
click at [39, 128] on span "Home" at bounding box center [49, 135] width 26 height 13
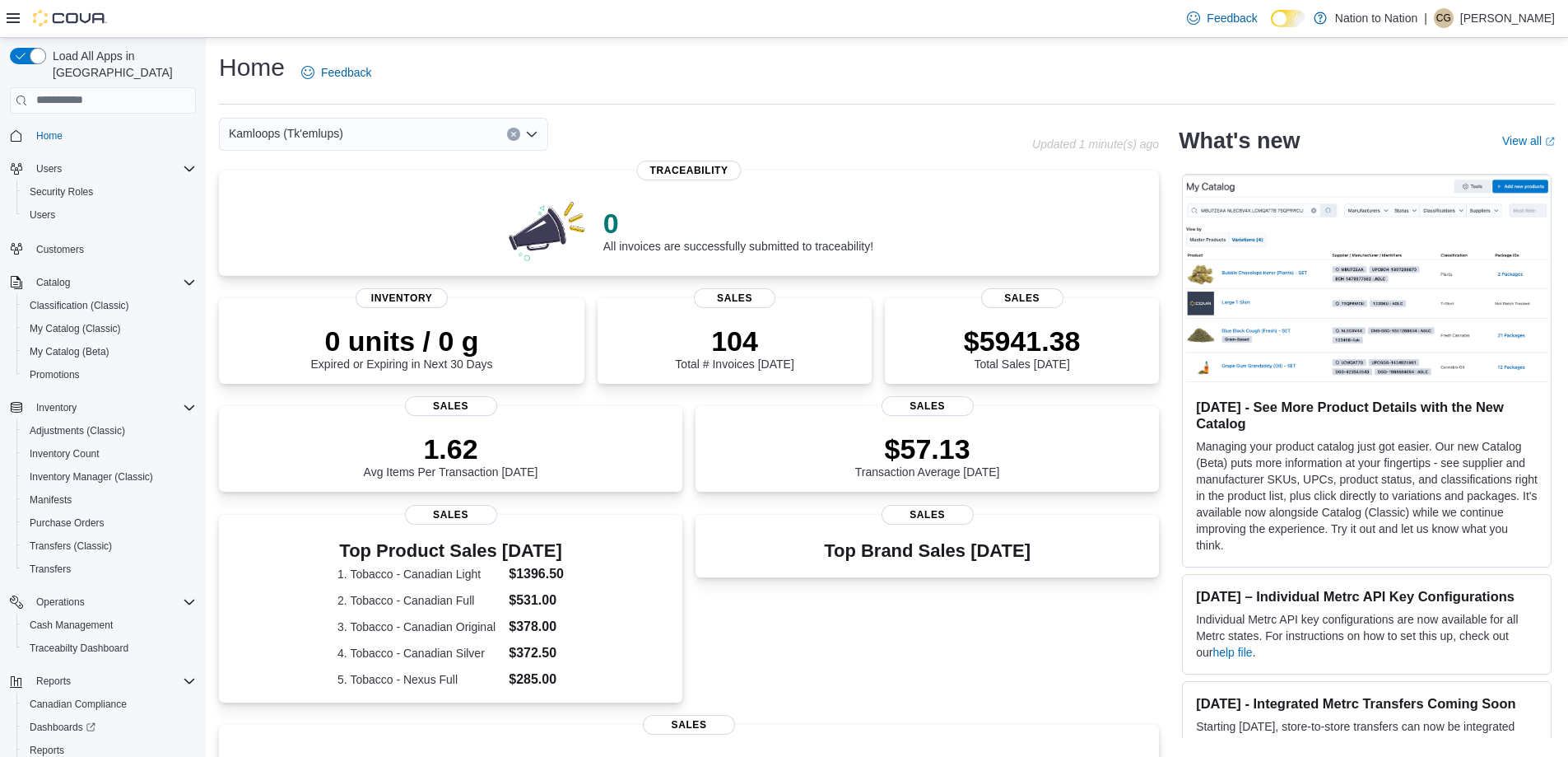
drag, startPoint x: 445, startPoint y: 143, endPoint x: 402, endPoint y: 149, distance: 43.4
click at [440, 144] on div "Kamloops (Tk'emlups)" at bounding box center [384, 134] width 330 height 33
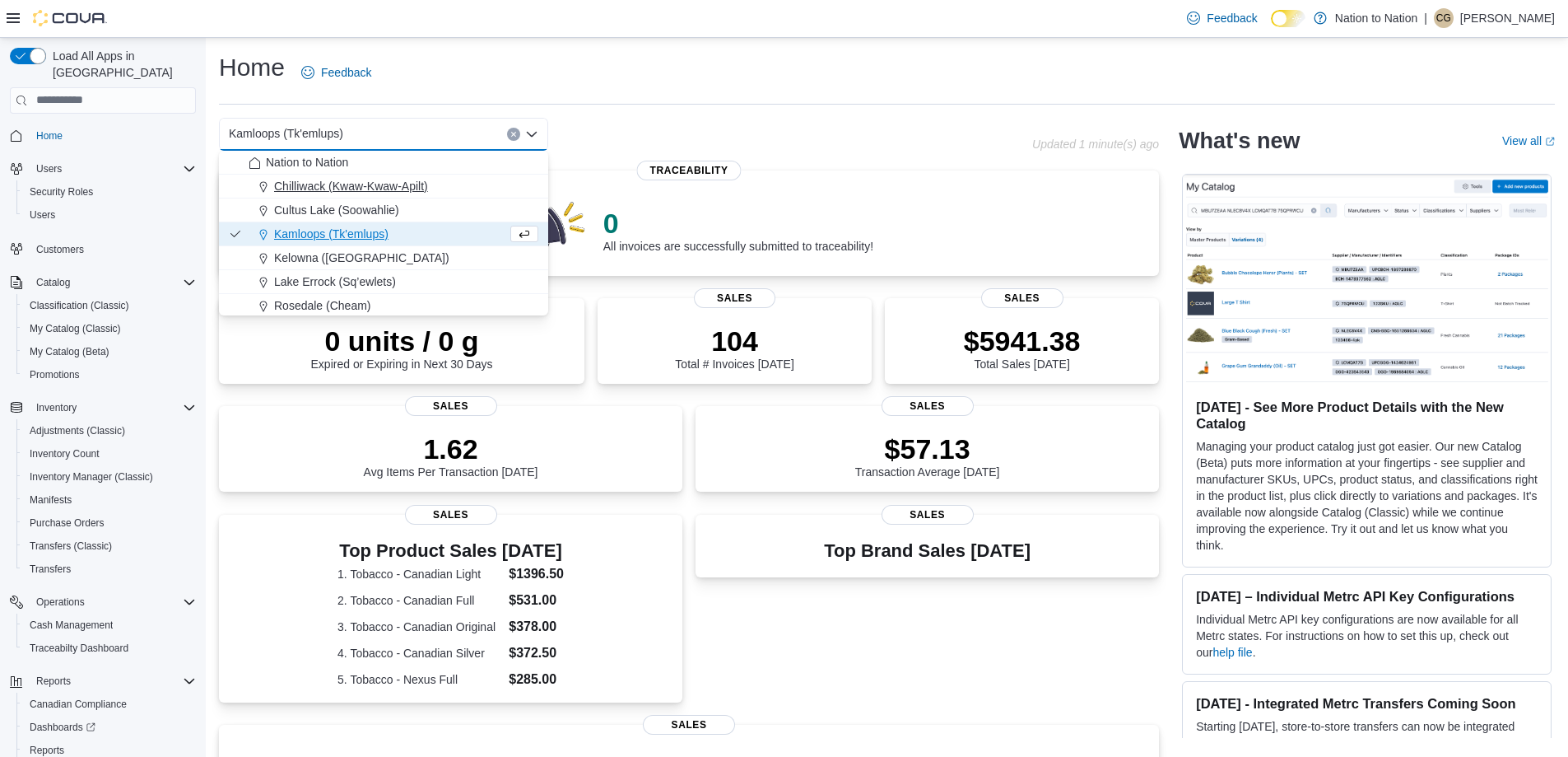
click at [396, 191] on span "Chilliwack (Kwaw-Kwaw-Apilt)" at bounding box center [351, 186] width 154 height 17
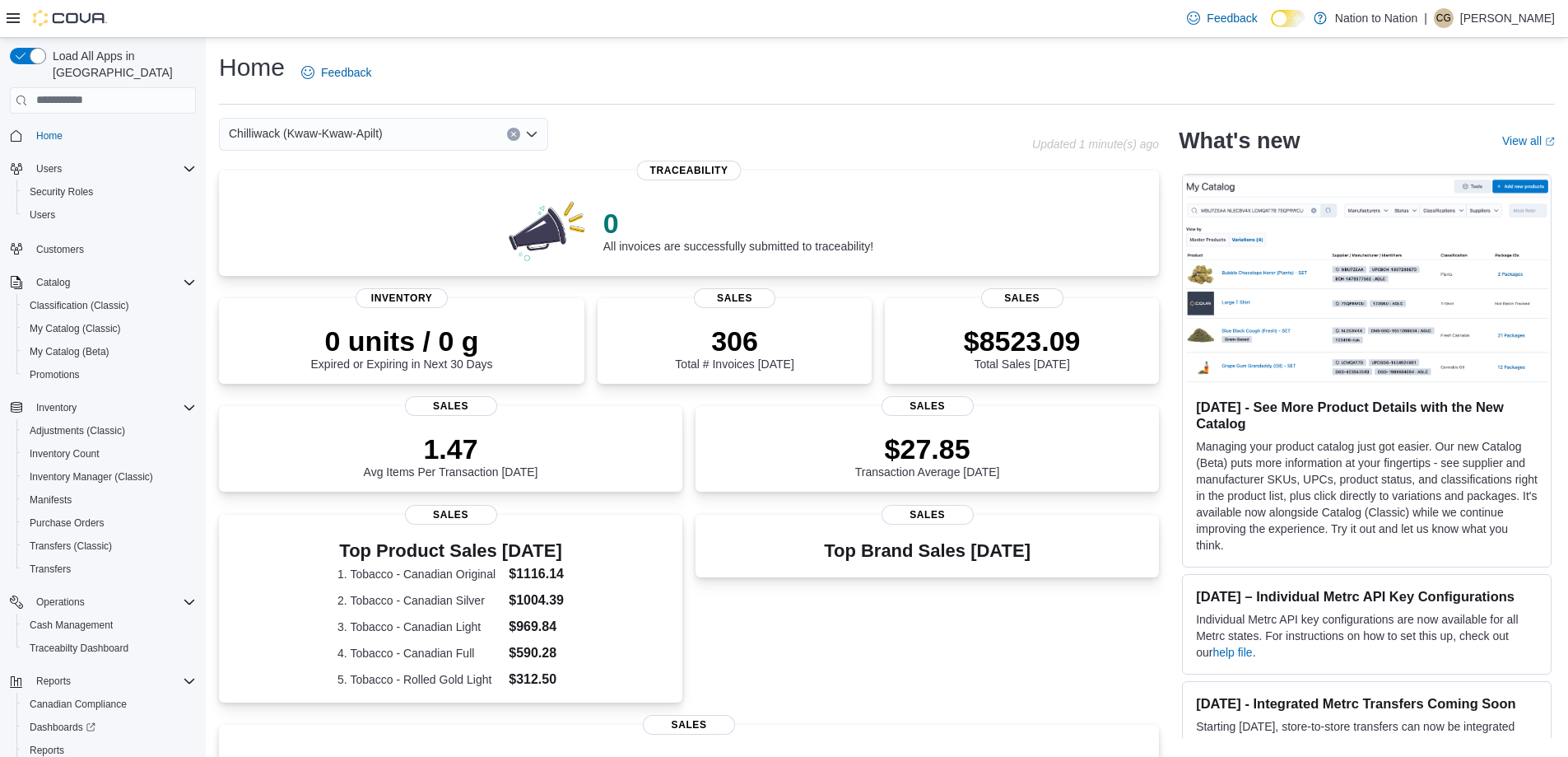
click at [414, 127] on div "Chilliwack (Kwaw-Kwaw-Apilt) Combo box. Selected. Chilliwack (Kwaw-Kwaw-Apilt).…" at bounding box center [384, 134] width 330 height 33
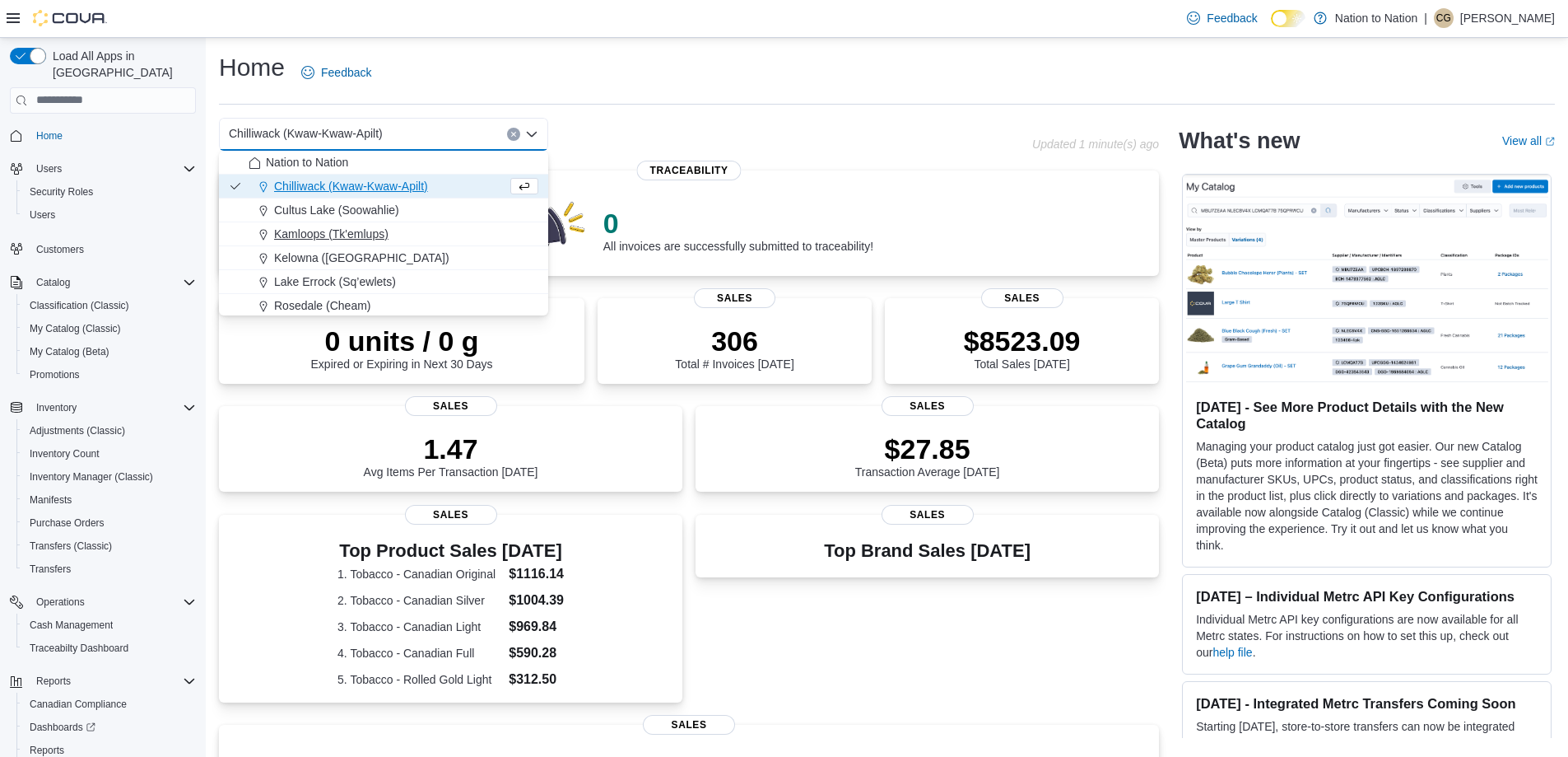
click at [362, 235] on span "Kamloops (Tk'emlups)" at bounding box center [330, 234] width 114 height 17
